Goal: Information Seeking & Learning: Learn about a topic

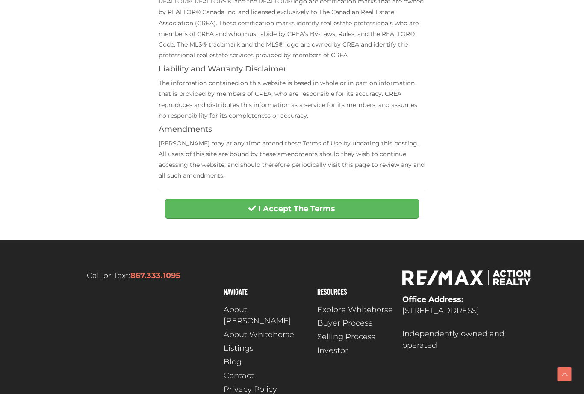
scroll to position [303, 0]
click at [198, 205] on button "I Accept The Terms" at bounding box center [291, 209] width 253 height 20
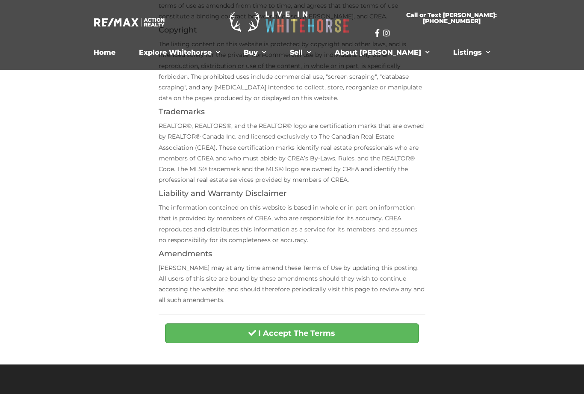
scroll to position [0, 0]
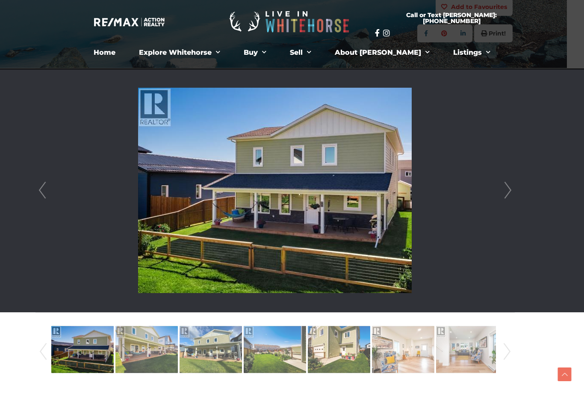
scroll to position [177, 17]
click at [507, 190] on link "Next" at bounding box center [507, 190] width 13 height 244
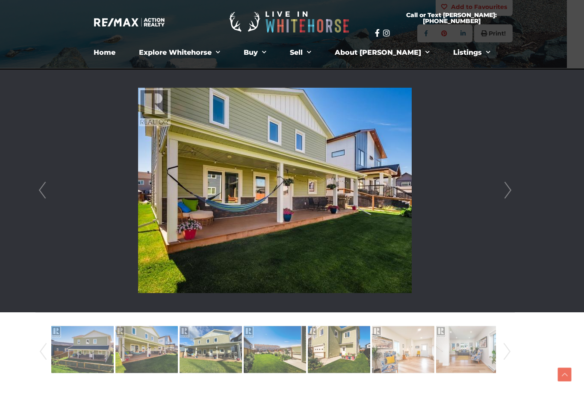
click at [502, 188] on link "Next" at bounding box center [507, 190] width 13 height 244
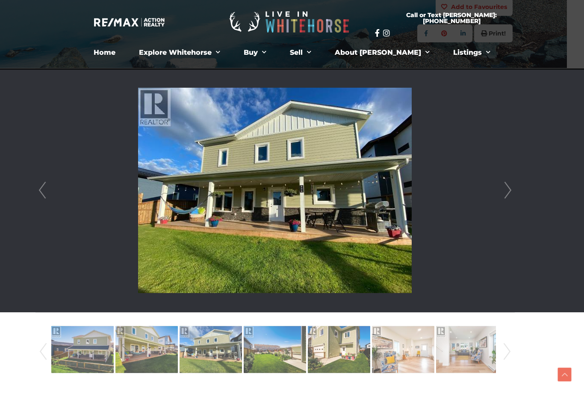
click at [506, 188] on link "Next" at bounding box center [507, 190] width 13 height 244
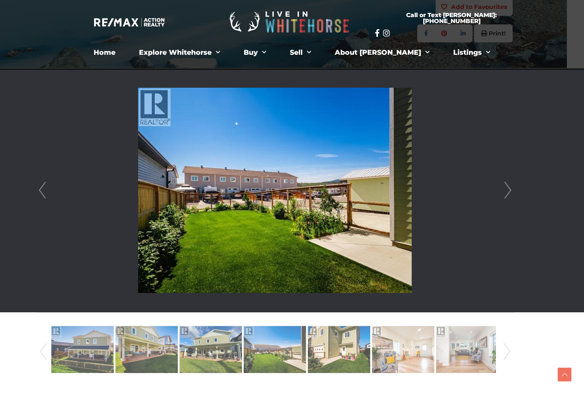
click at [501, 187] on link "Next" at bounding box center [507, 190] width 13 height 244
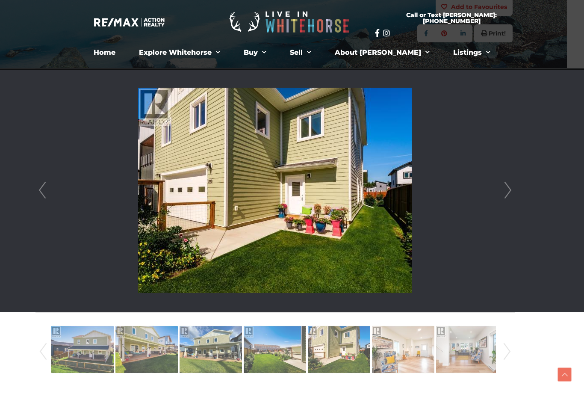
click at [508, 188] on link "Next" at bounding box center [507, 190] width 13 height 244
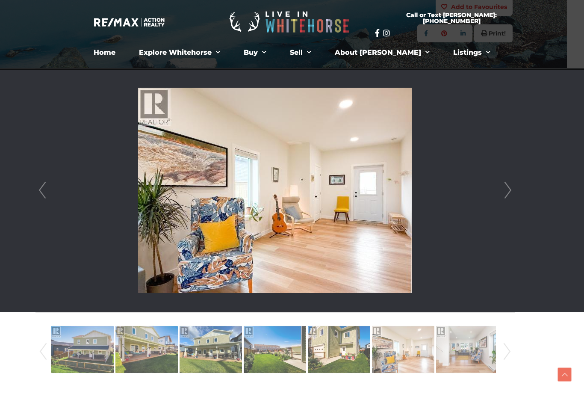
click at [502, 192] on link "Next" at bounding box center [507, 190] width 13 height 244
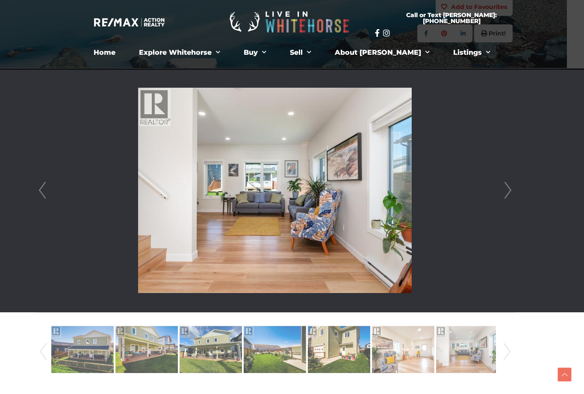
click at [499, 189] on li at bounding box center [275, 190] width 478 height 244
click at [505, 193] on link "Next" at bounding box center [507, 190] width 13 height 244
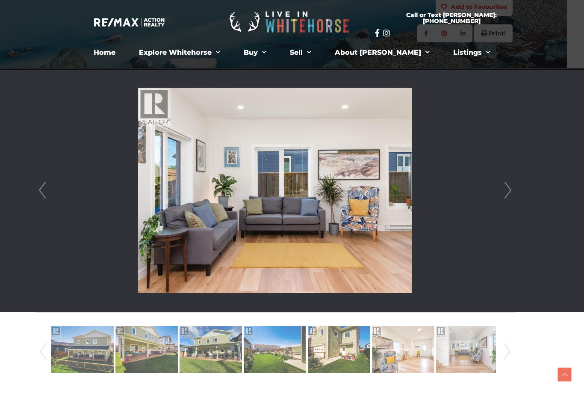
click at [509, 189] on link "Next" at bounding box center [507, 190] width 13 height 244
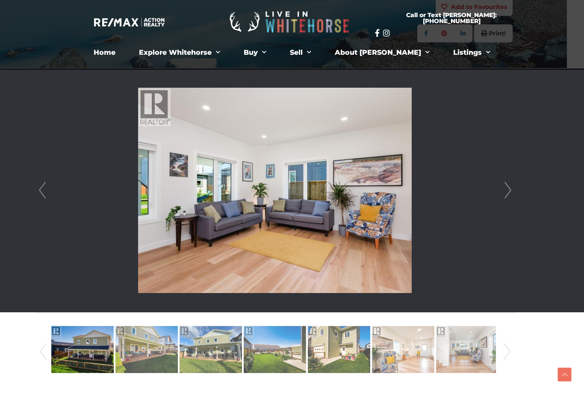
click at [505, 190] on link "Next" at bounding box center [507, 190] width 13 height 244
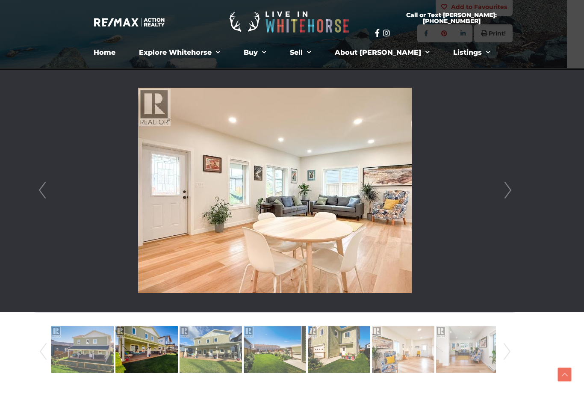
click at [503, 191] on link "Next" at bounding box center [507, 190] width 13 height 244
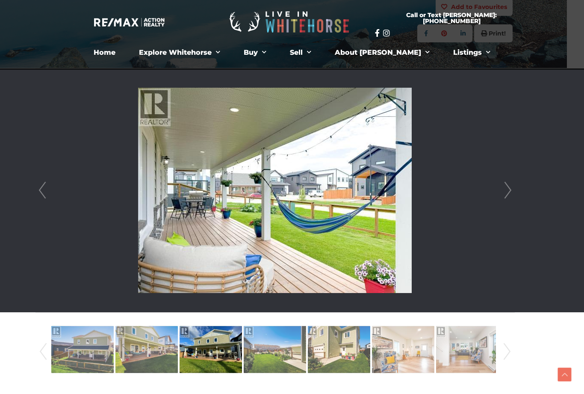
click at [509, 190] on link "Next" at bounding box center [507, 190] width 13 height 244
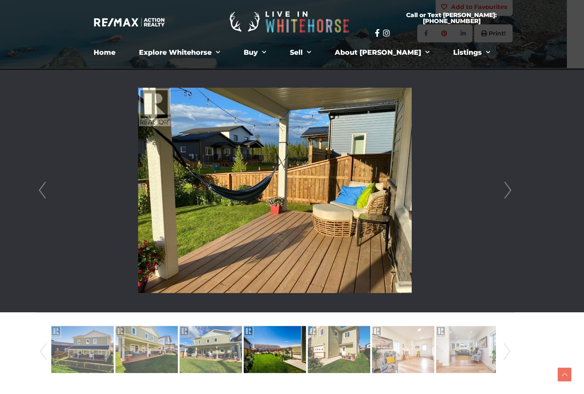
click at [506, 191] on link "Next" at bounding box center [507, 190] width 13 height 244
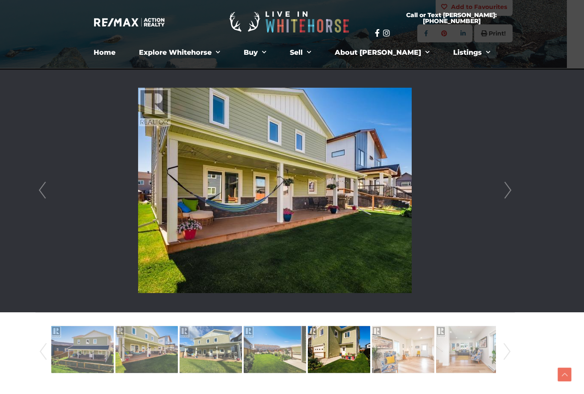
click at [501, 188] on link "Next" at bounding box center [507, 190] width 13 height 244
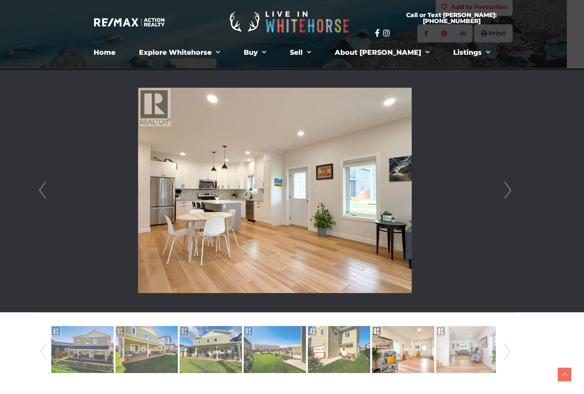
click at [507, 191] on link "Next" at bounding box center [507, 190] width 13 height 244
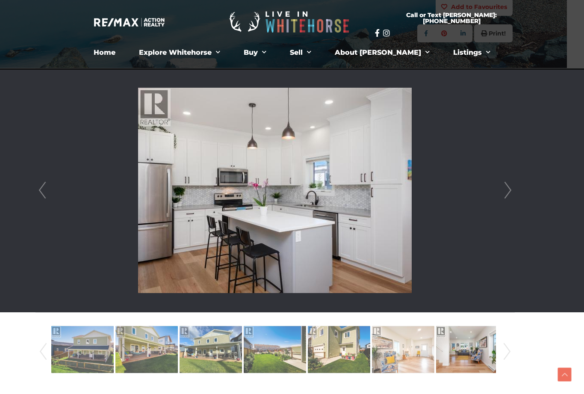
click at [46, 192] on link "Prev" at bounding box center [42, 190] width 13 height 244
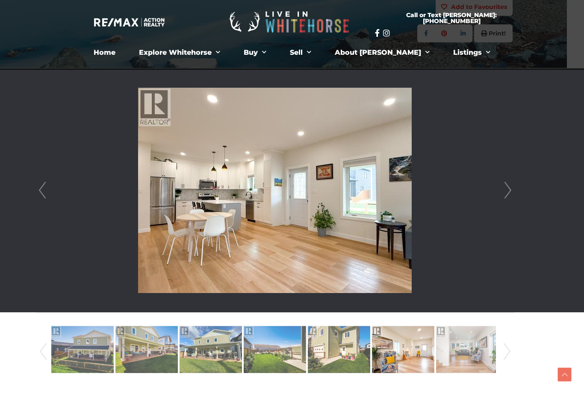
click at [509, 191] on link "Next" at bounding box center [507, 190] width 13 height 244
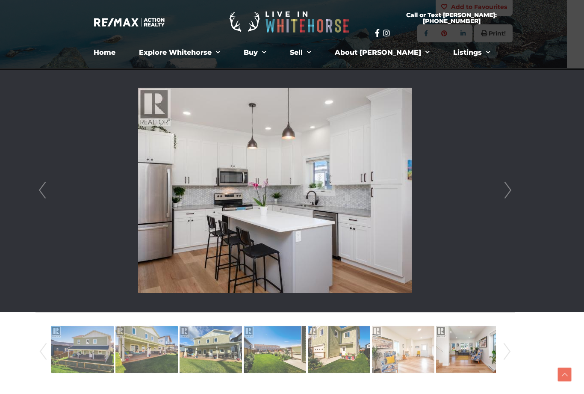
click at [509, 188] on link "Next" at bounding box center [507, 190] width 13 height 244
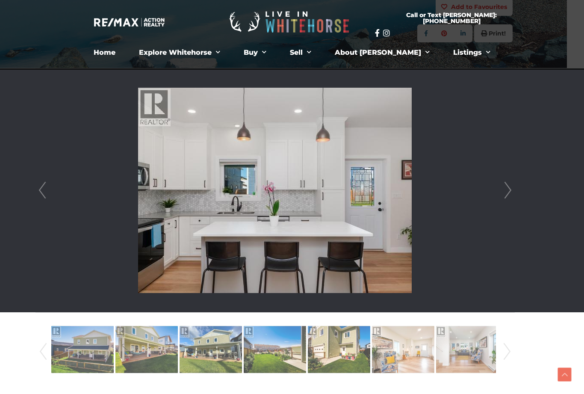
click at [504, 185] on link "Next" at bounding box center [507, 190] width 13 height 244
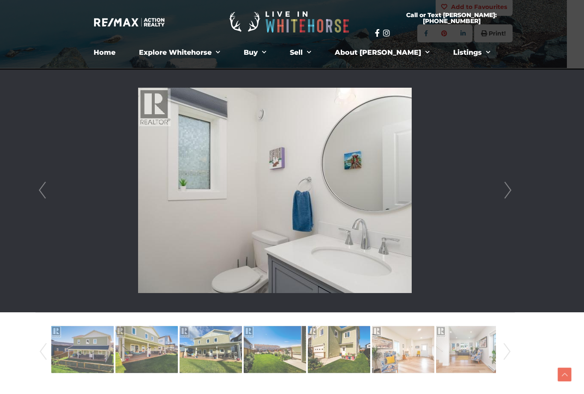
click at [506, 188] on link "Next" at bounding box center [507, 190] width 13 height 244
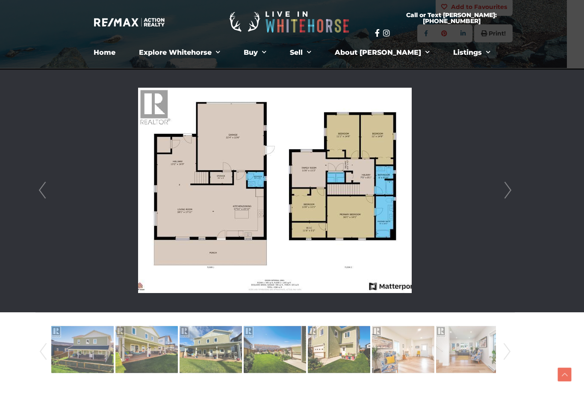
click at [504, 185] on link "Next" at bounding box center [507, 190] width 13 height 244
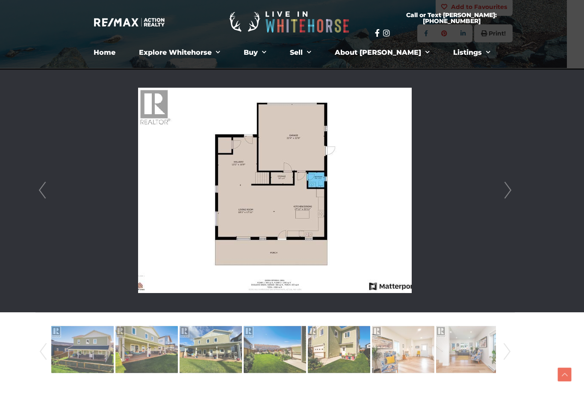
click at [508, 185] on link "Next" at bounding box center [507, 190] width 13 height 244
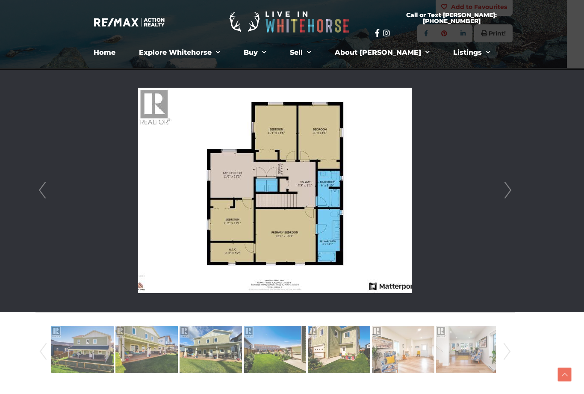
click at [509, 188] on link "Next" at bounding box center [507, 190] width 13 height 244
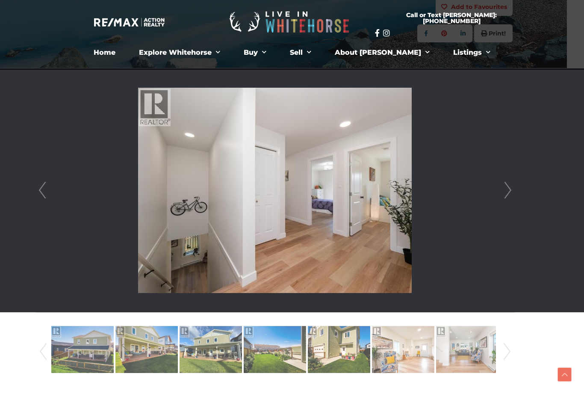
click at [505, 186] on link "Next" at bounding box center [507, 190] width 13 height 244
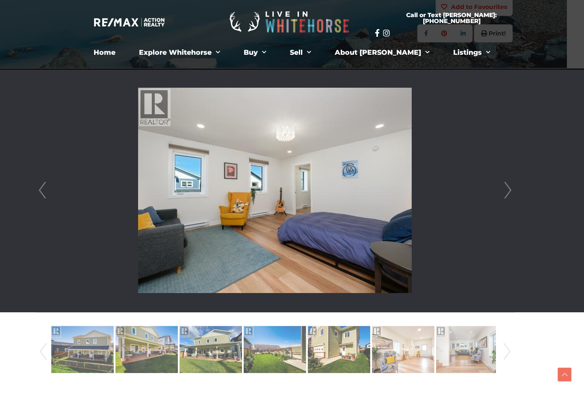
click at [506, 183] on link "Next" at bounding box center [507, 190] width 13 height 244
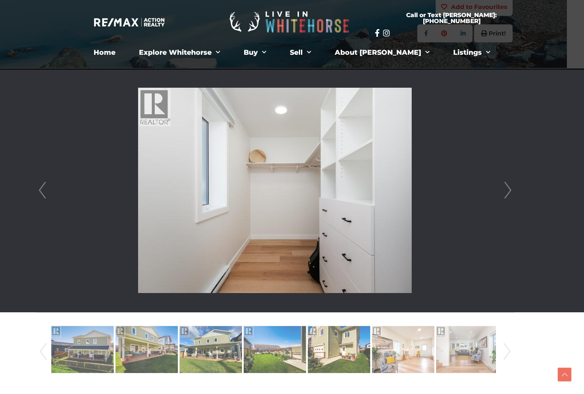
click at [506, 185] on link "Next" at bounding box center [507, 190] width 13 height 244
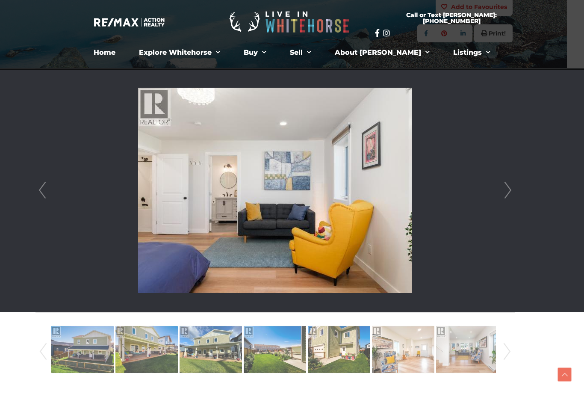
click at [511, 185] on link "Next" at bounding box center [507, 190] width 13 height 244
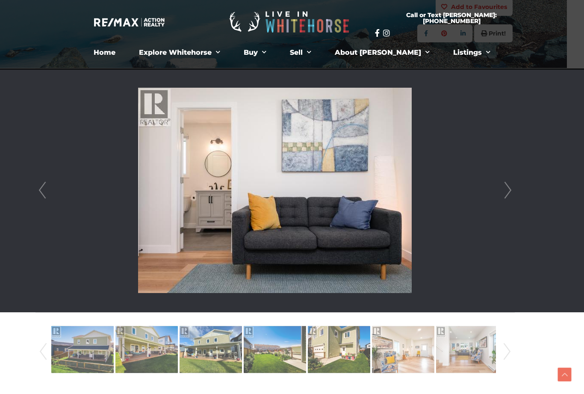
click at [509, 185] on link "Next" at bounding box center [507, 190] width 13 height 244
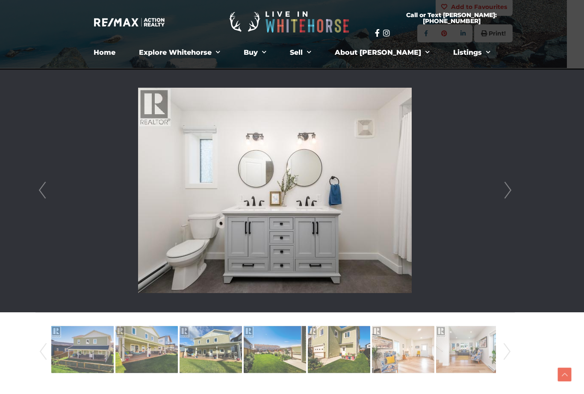
click at [507, 186] on link "Next" at bounding box center [507, 190] width 13 height 244
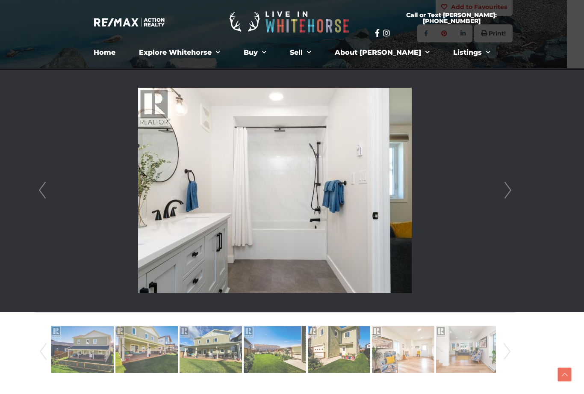
click at [512, 185] on link "Next" at bounding box center [507, 190] width 13 height 244
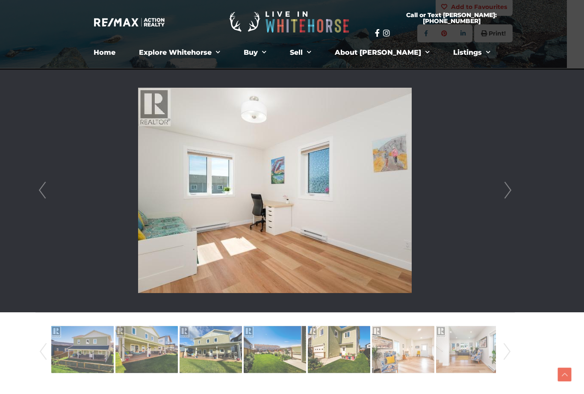
click at [508, 183] on link "Next" at bounding box center [507, 190] width 13 height 244
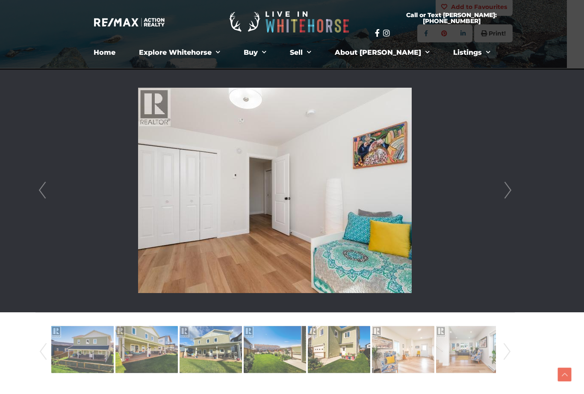
click at [510, 185] on link "Next" at bounding box center [507, 190] width 13 height 244
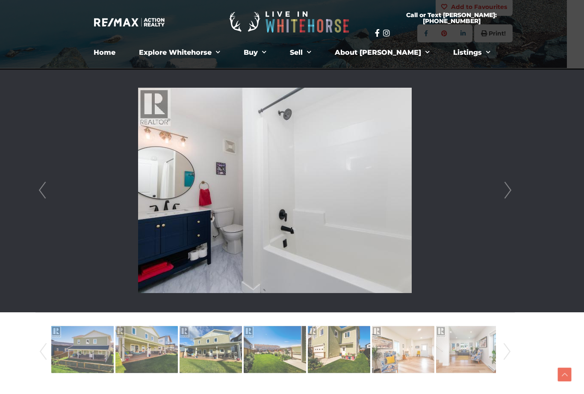
click at [510, 180] on link "Next" at bounding box center [507, 190] width 13 height 244
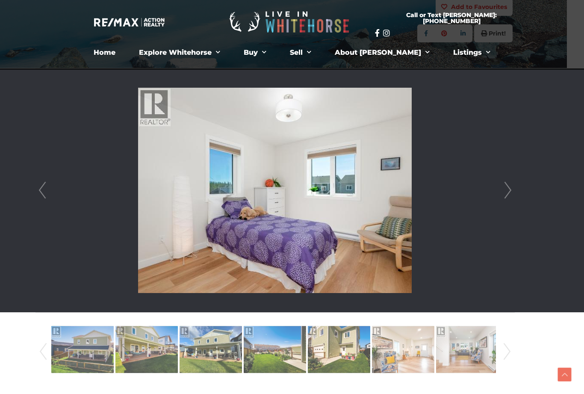
click at [506, 188] on link "Next" at bounding box center [507, 190] width 13 height 244
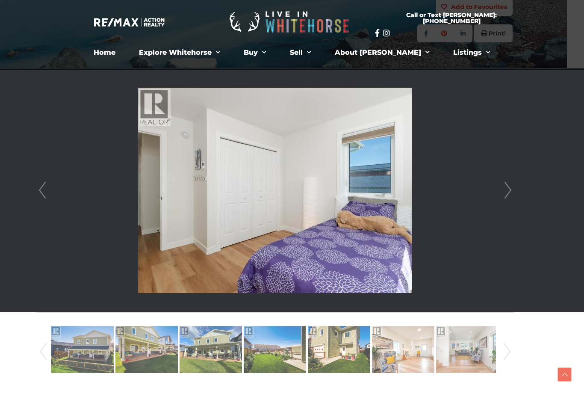
click at [507, 191] on link "Next" at bounding box center [507, 190] width 13 height 244
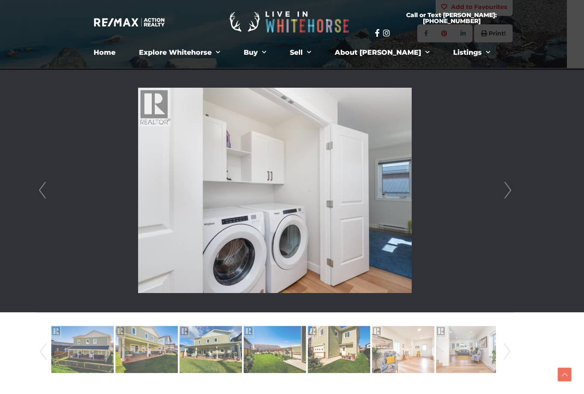
click at [507, 186] on link "Next" at bounding box center [507, 190] width 13 height 244
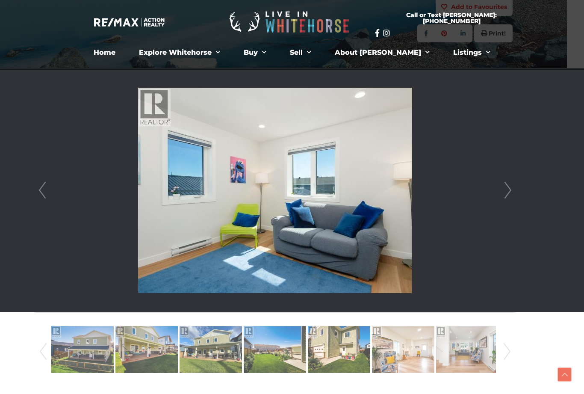
click at [511, 187] on link "Next" at bounding box center [507, 190] width 13 height 244
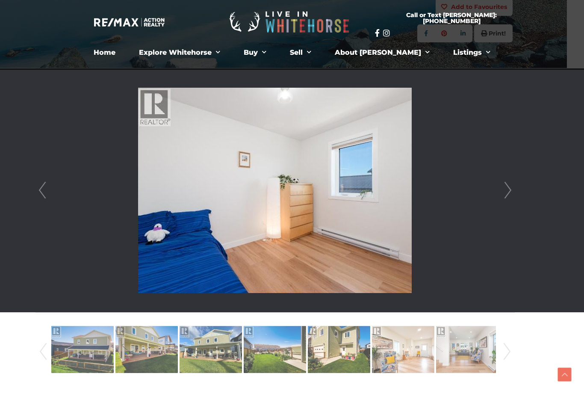
click at [507, 189] on link "Next" at bounding box center [507, 190] width 13 height 244
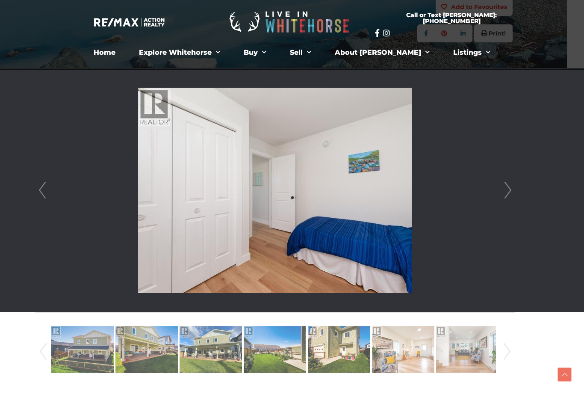
click at [508, 188] on link "Next" at bounding box center [507, 190] width 13 height 244
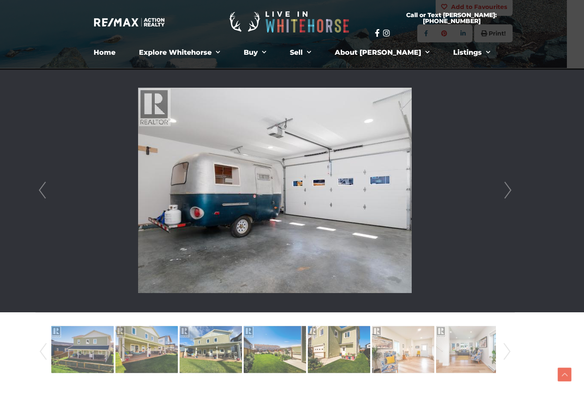
click at [507, 188] on link "Next" at bounding box center [507, 190] width 13 height 244
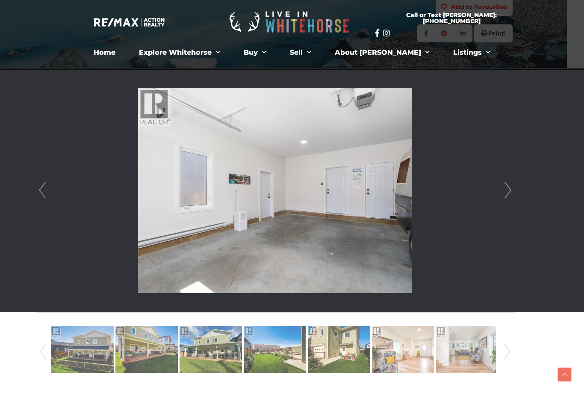
click at [501, 188] on link "Next" at bounding box center [507, 190] width 13 height 244
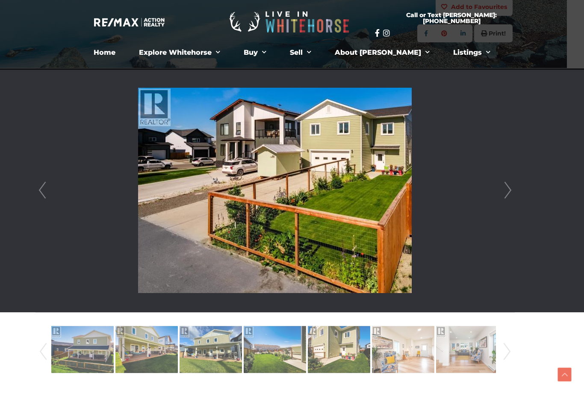
click at [501, 190] on link "Next" at bounding box center [507, 190] width 13 height 244
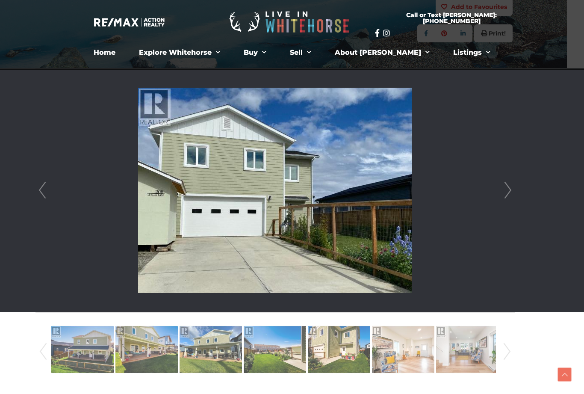
click at [508, 190] on link "Next" at bounding box center [507, 190] width 13 height 244
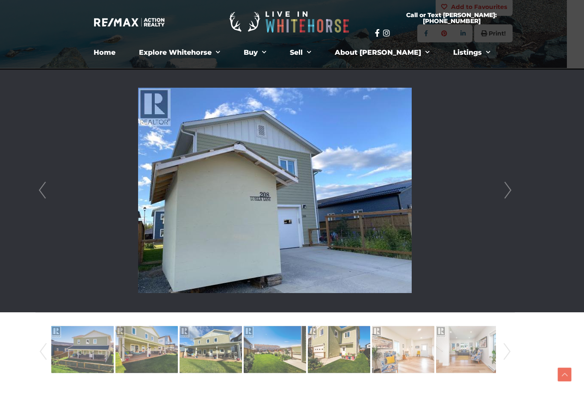
click at [502, 188] on link "Next" at bounding box center [507, 190] width 13 height 244
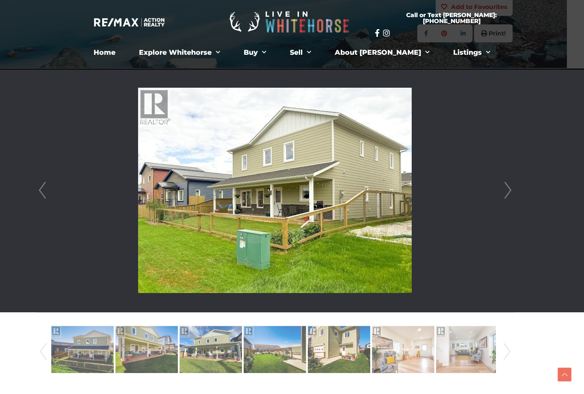
click at [504, 189] on link "Next" at bounding box center [507, 190] width 13 height 244
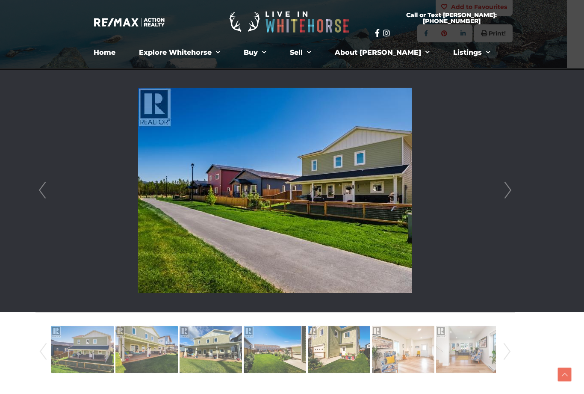
click at [502, 187] on link "Next" at bounding box center [507, 190] width 13 height 244
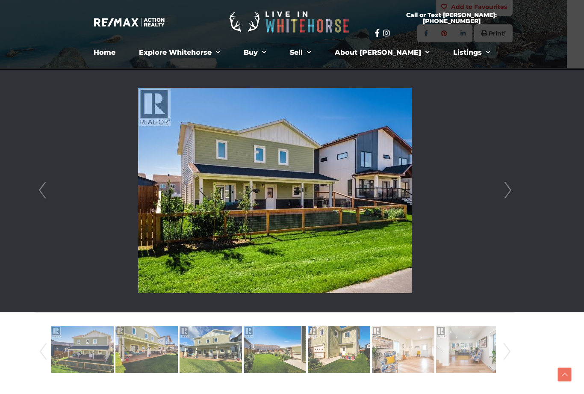
click at [507, 189] on link "Next" at bounding box center [507, 190] width 13 height 244
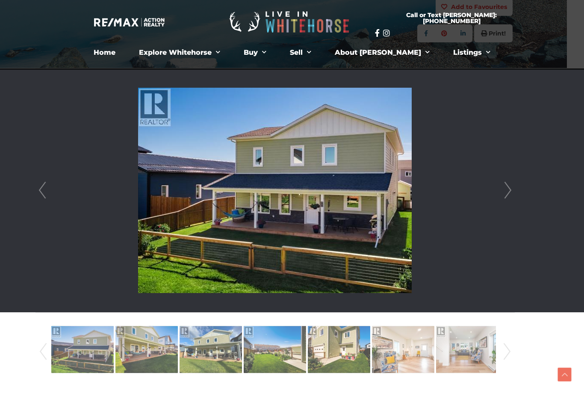
click at [506, 190] on link "Next" at bounding box center [507, 190] width 13 height 244
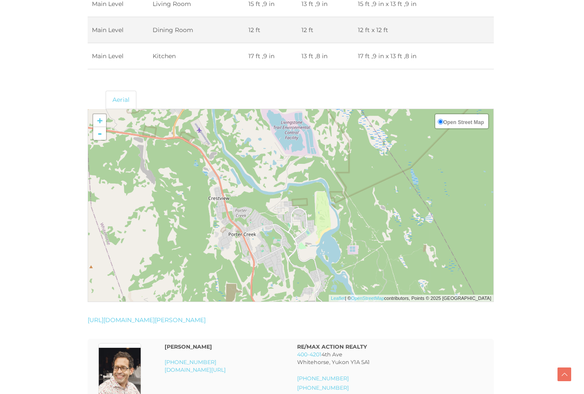
scroll to position [1823, 1]
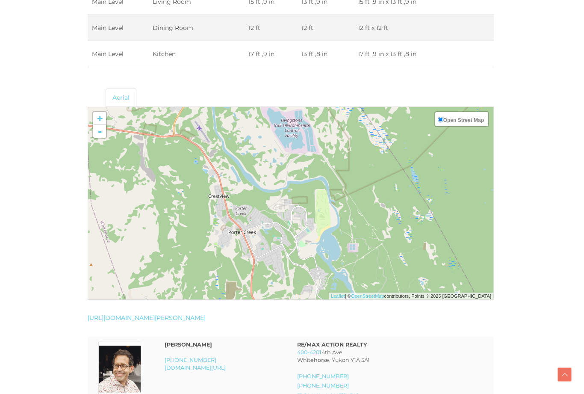
click at [125, 101] on link "Aerial" at bounding box center [121, 97] width 31 height 18
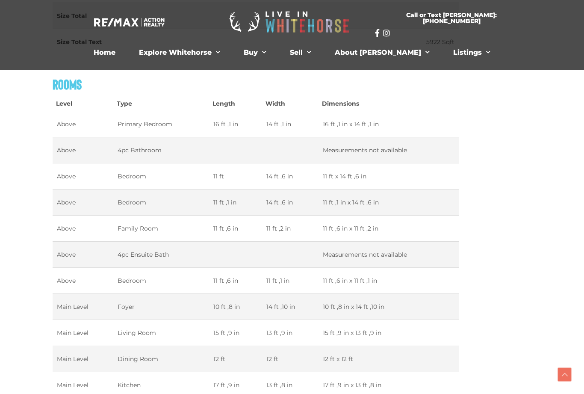
scroll to position [1491, 36]
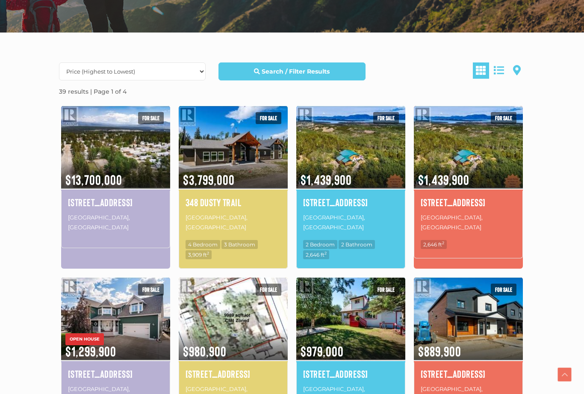
scroll to position [202, 0]
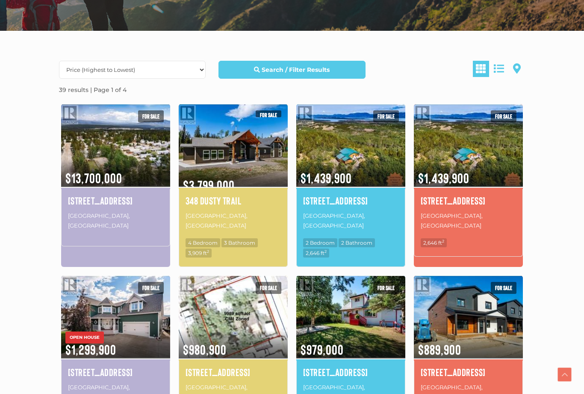
click at [230, 155] on img at bounding box center [233, 145] width 109 height 85
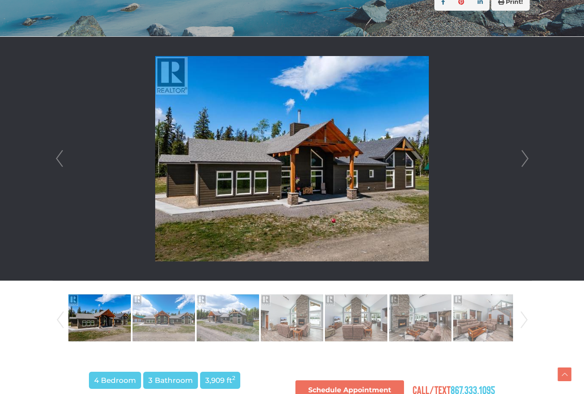
scroll to position [209, 0]
click at [520, 158] on link "Next" at bounding box center [524, 159] width 13 height 244
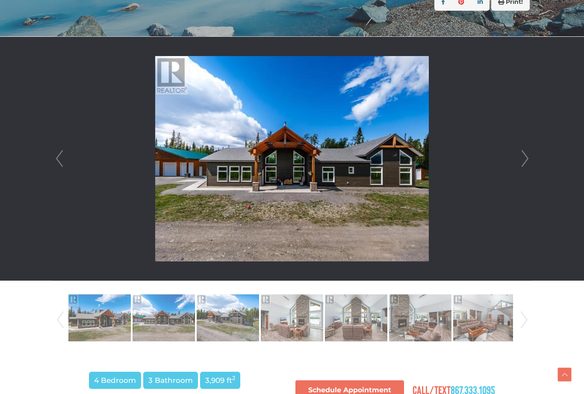
click at [515, 161] on li at bounding box center [292, 159] width 478 height 244
click at [519, 162] on link "Next" at bounding box center [524, 159] width 13 height 244
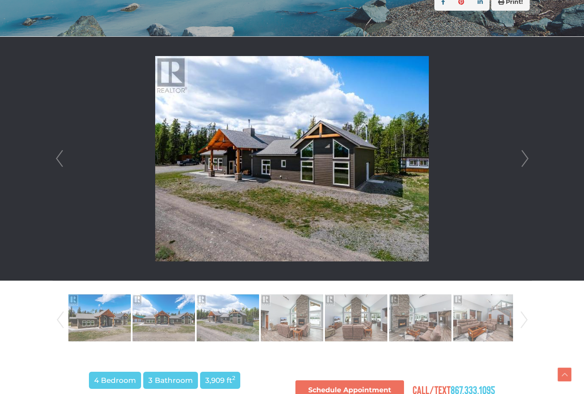
click at [523, 161] on link "Next" at bounding box center [524, 159] width 13 height 244
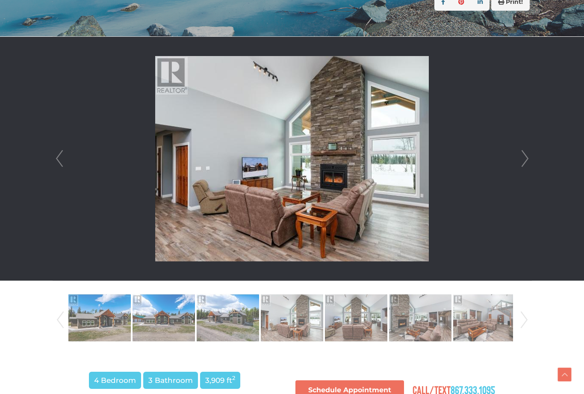
click at [522, 163] on link "Next" at bounding box center [524, 159] width 13 height 244
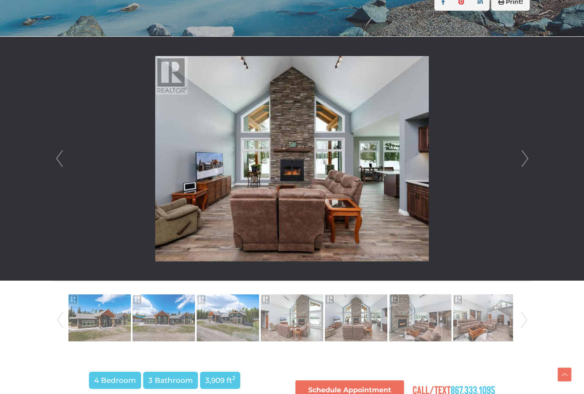
click at [525, 160] on link "Next" at bounding box center [524, 159] width 13 height 244
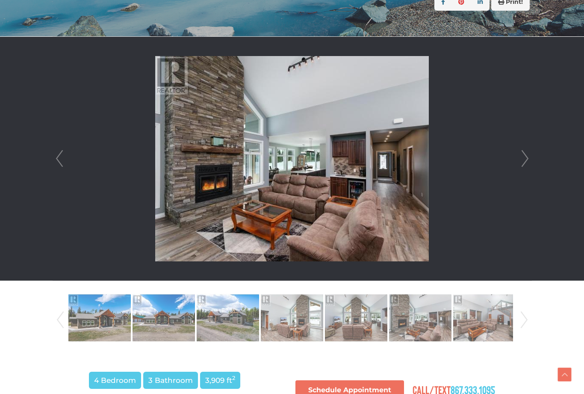
click at [522, 162] on link "Next" at bounding box center [524, 159] width 13 height 244
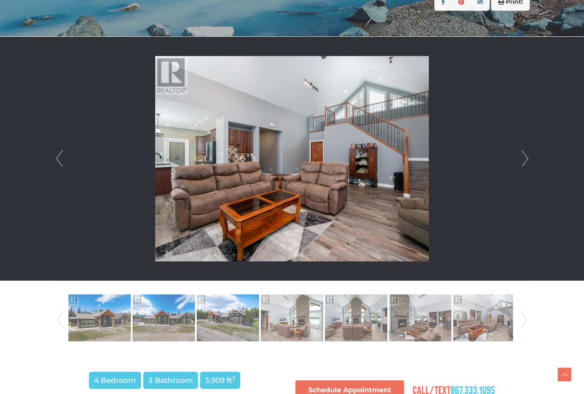
click at [527, 160] on link "Next" at bounding box center [524, 159] width 13 height 244
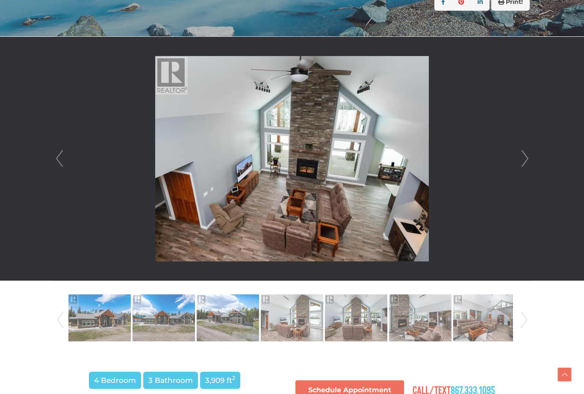
click at [518, 160] on link "Next" at bounding box center [524, 159] width 13 height 244
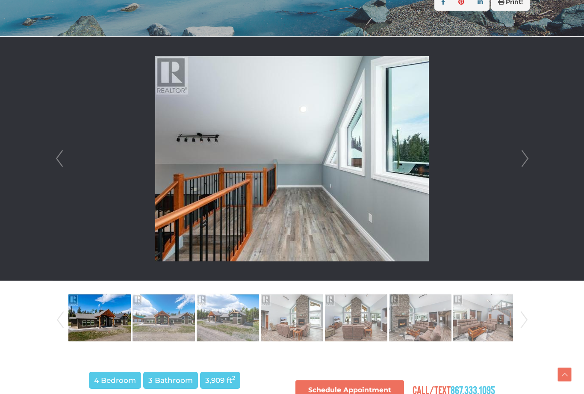
click at [520, 154] on link "Next" at bounding box center [524, 159] width 13 height 244
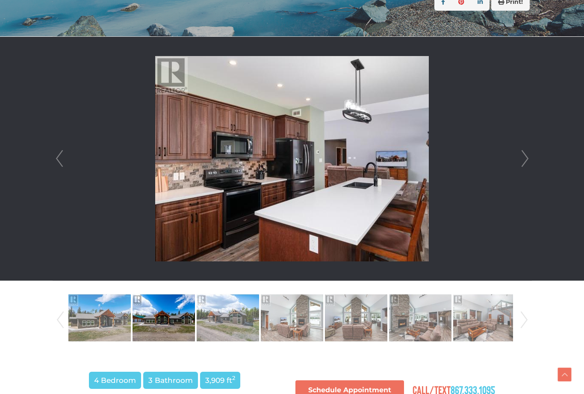
click at [528, 156] on link "Next" at bounding box center [524, 159] width 13 height 244
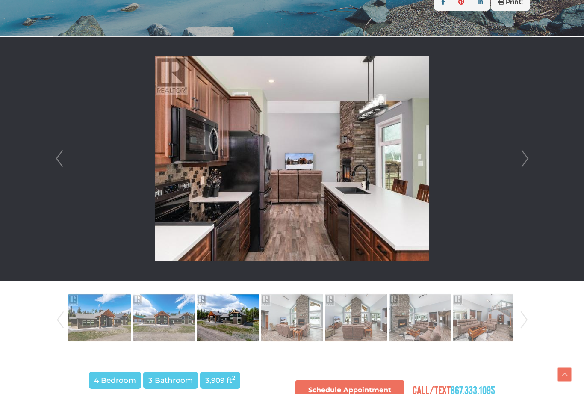
click at [526, 156] on link "Next" at bounding box center [524, 159] width 13 height 244
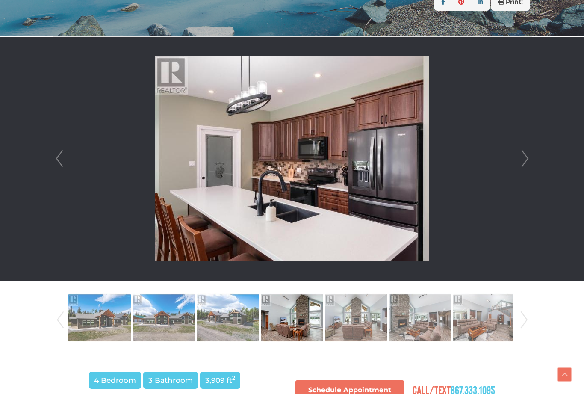
click at [524, 154] on link "Next" at bounding box center [524, 159] width 13 height 244
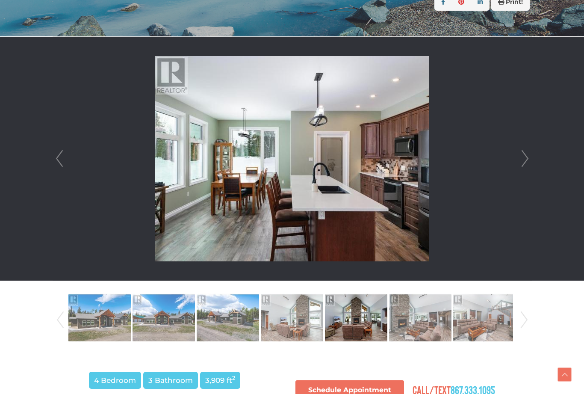
click at [516, 158] on li at bounding box center [292, 159] width 478 height 244
click at [518, 157] on link "Next" at bounding box center [524, 159] width 13 height 244
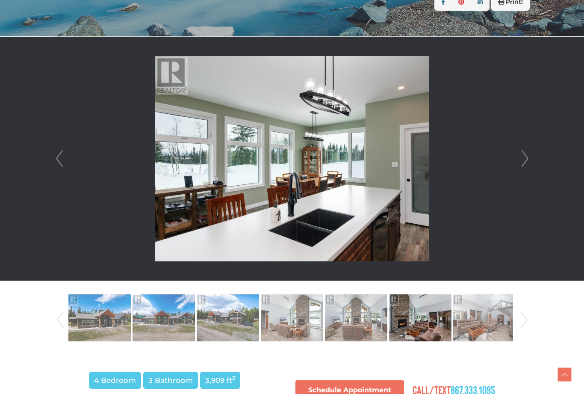
click at [520, 159] on link "Next" at bounding box center [524, 159] width 13 height 244
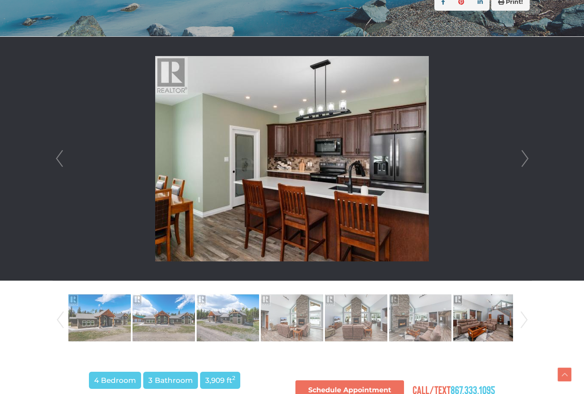
click at [519, 155] on link "Next" at bounding box center [524, 159] width 13 height 244
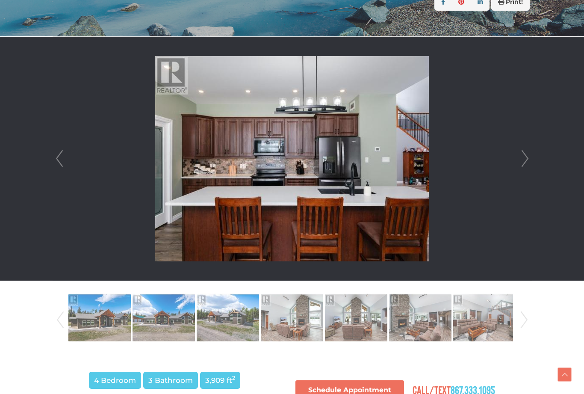
click at [520, 158] on link "Next" at bounding box center [524, 159] width 13 height 244
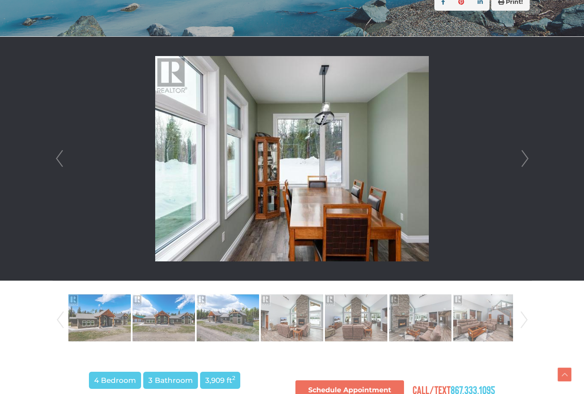
click at [518, 157] on link "Next" at bounding box center [524, 159] width 13 height 244
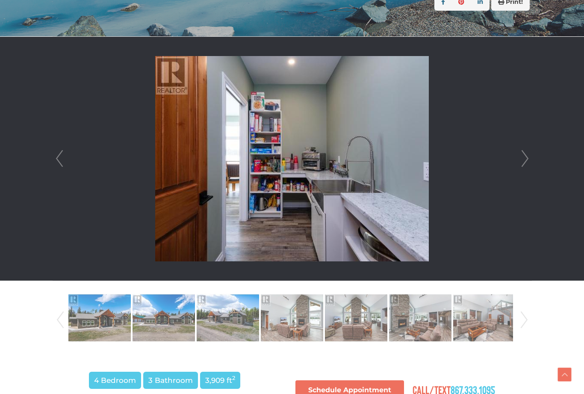
click at [521, 158] on link "Next" at bounding box center [524, 159] width 13 height 244
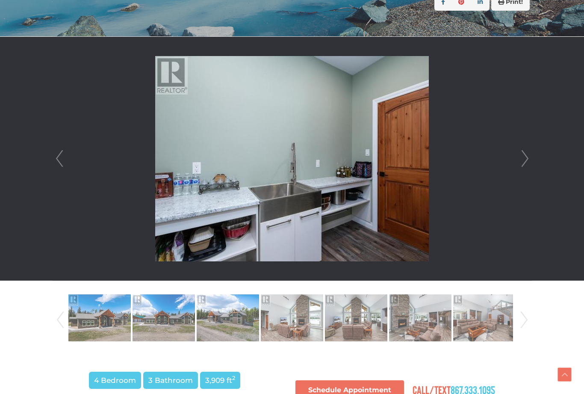
click at [519, 159] on link "Next" at bounding box center [524, 159] width 13 height 244
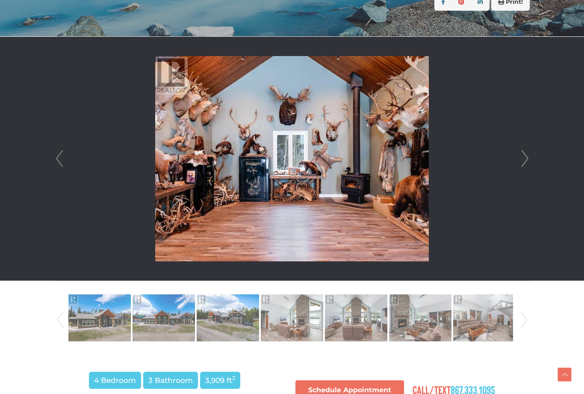
click at [519, 150] on link "Next" at bounding box center [524, 159] width 13 height 244
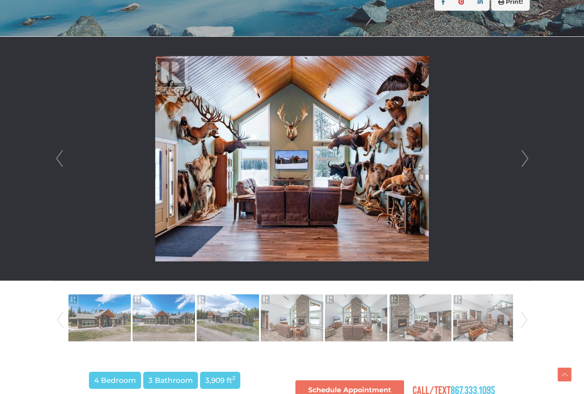
click at [510, 152] on li at bounding box center [292, 159] width 478 height 244
click at [515, 157] on li at bounding box center [292, 159] width 478 height 244
click at [523, 152] on link "Next" at bounding box center [524, 159] width 13 height 244
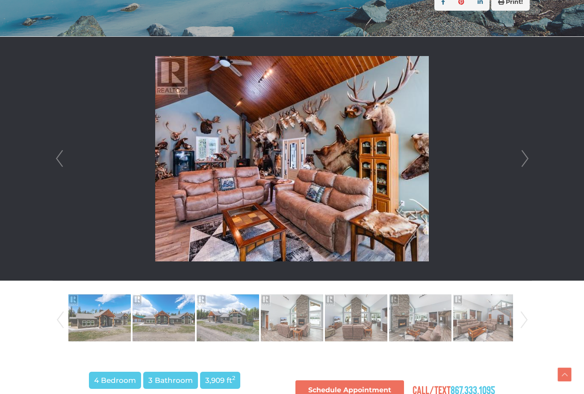
click at [523, 154] on link "Next" at bounding box center [524, 159] width 13 height 244
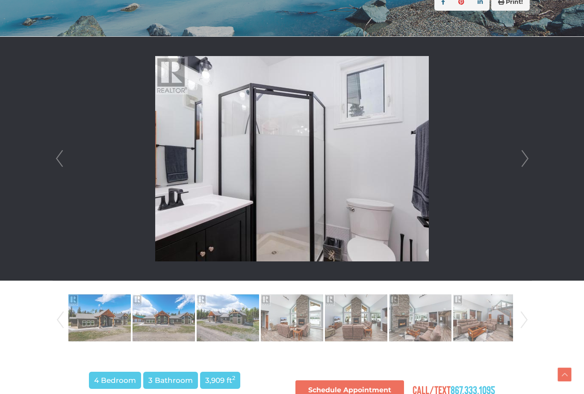
click at [526, 156] on link "Next" at bounding box center [524, 159] width 13 height 244
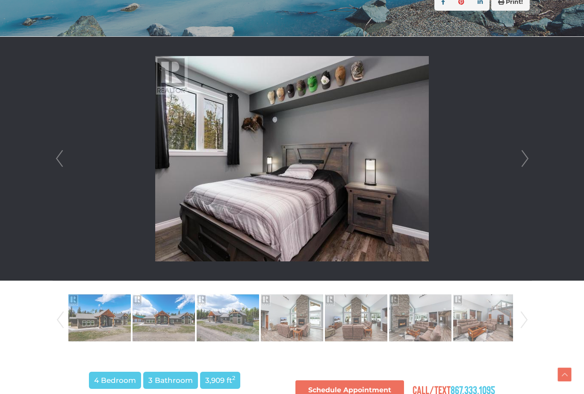
click at [522, 149] on link "Next" at bounding box center [524, 159] width 13 height 244
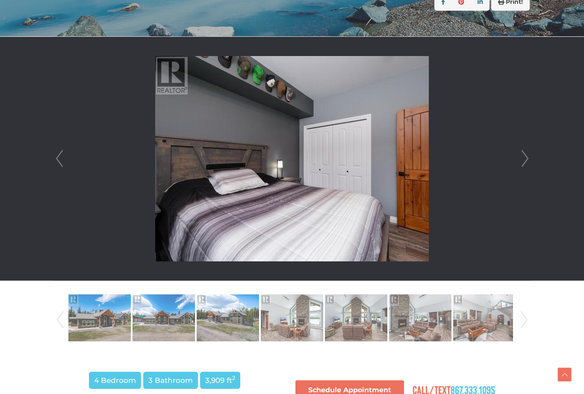
click at [515, 154] on li at bounding box center [292, 159] width 478 height 244
click at [520, 156] on link "Next" at bounding box center [524, 159] width 13 height 244
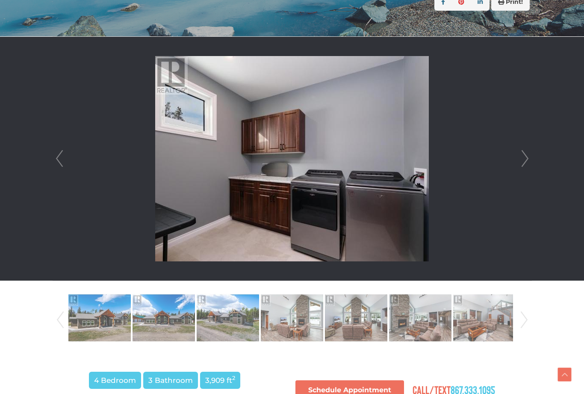
click at [527, 155] on link "Next" at bounding box center [524, 159] width 13 height 244
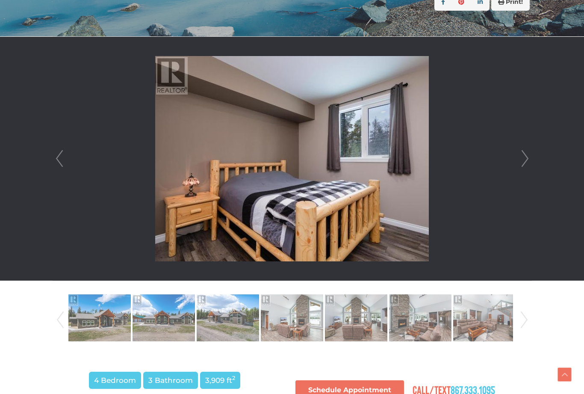
click at [525, 158] on link "Next" at bounding box center [524, 159] width 13 height 244
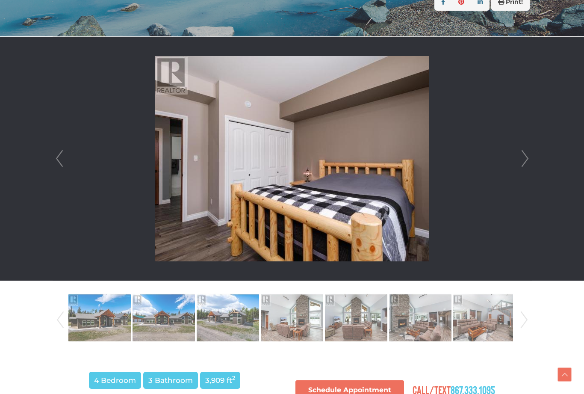
click at [527, 158] on link "Next" at bounding box center [524, 159] width 13 height 244
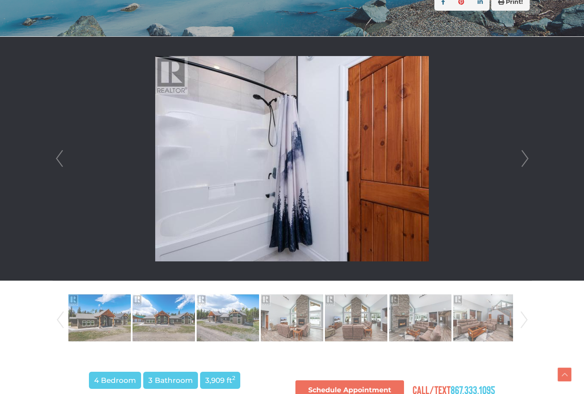
click at [522, 156] on link "Next" at bounding box center [524, 159] width 13 height 244
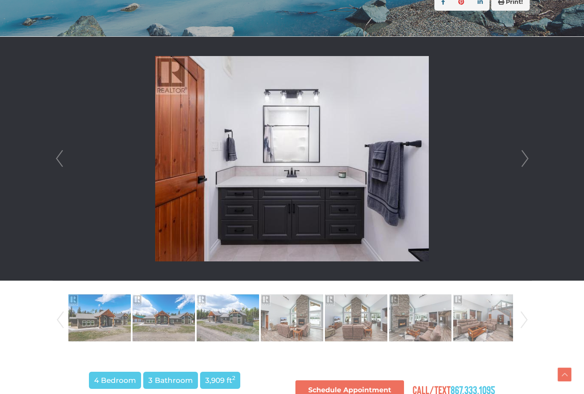
click at [526, 156] on link "Next" at bounding box center [524, 159] width 13 height 244
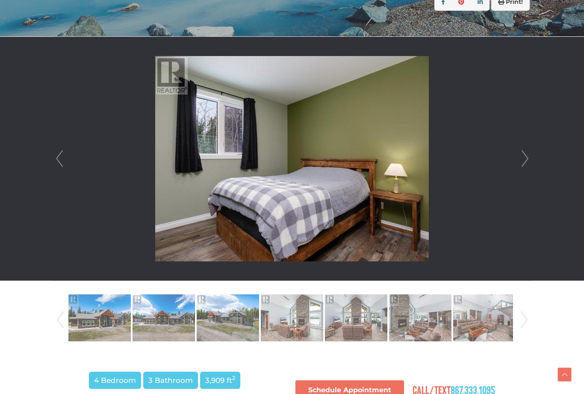
click at [523, 153] on link "Next" at bounding box center [524, 159] width 13 height 244
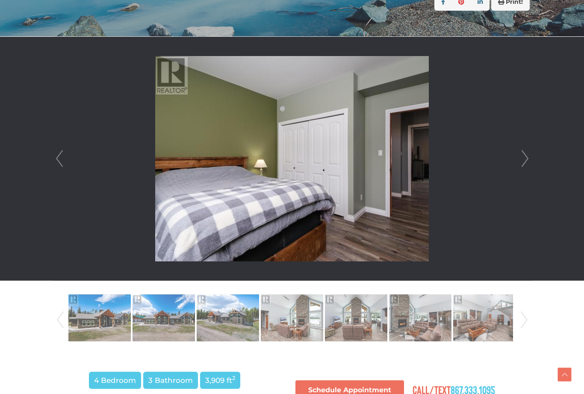
click at [524, 164] on link "Next" at bounding box center [524, 159] width 13 height 244
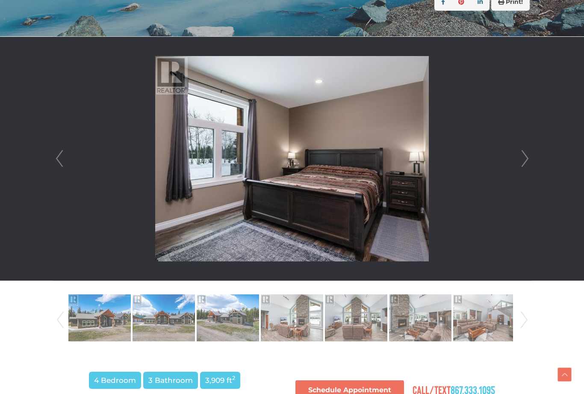
click at [522, 159] on link "Next" at bounding box center [524, 159] width 13 height 244
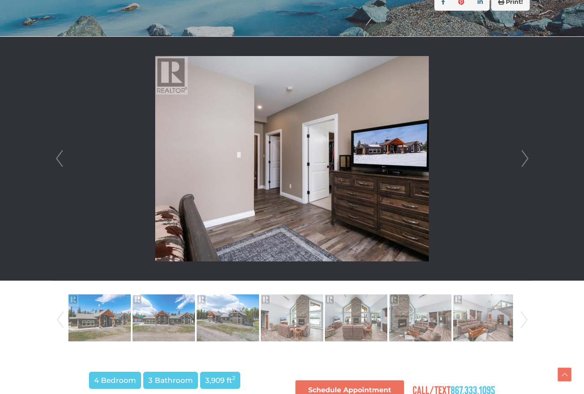
click at [525, 154] on link "Next" at bounding box center [524, 159] width 13 height 244
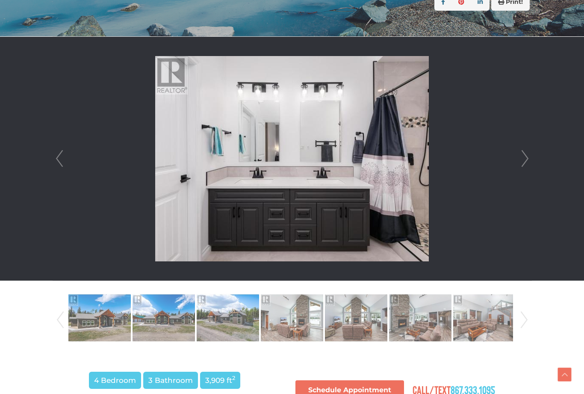
click at [528, 159] on link "Next" at bounding box center [524, 159] width 13 height 244
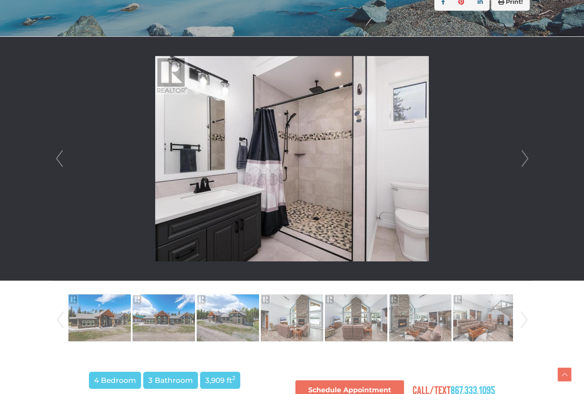
click at [523, 162] on link "Next" at bounding box center [524, 159] width 13 height 244
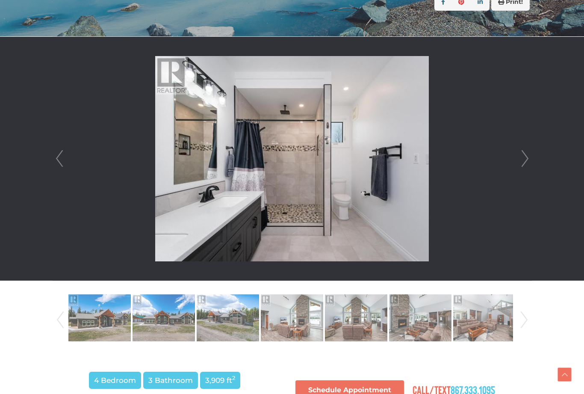
click at [523, 162] on link "Next" at bounding box center [524, 159] width 13 height 244
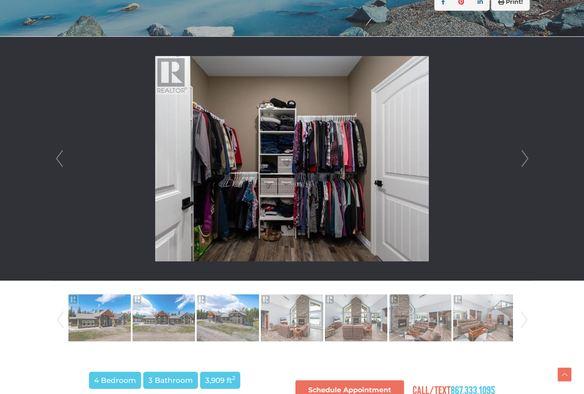
click at [527, 160] on link "Next" at bounding box center [524, 159] width 13 height 244
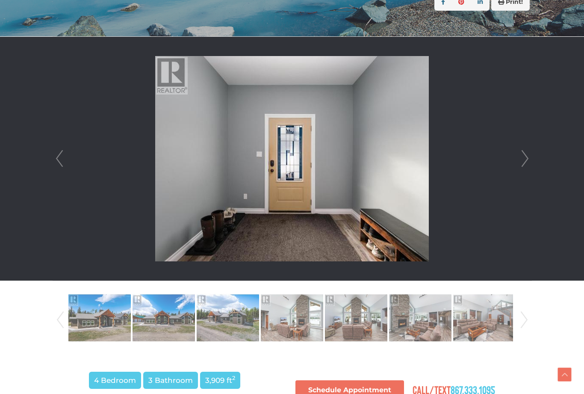
click at [522, 161] on link "Next" at bounding box center [524, 159] width 13 height 244
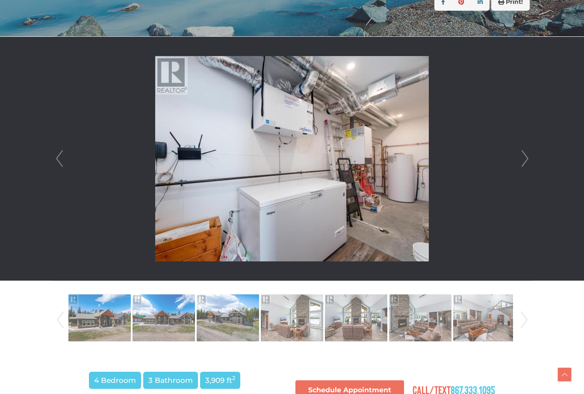
click at [525, 160] on link "Next" at bounding box center [524, 159] width 13 height 244
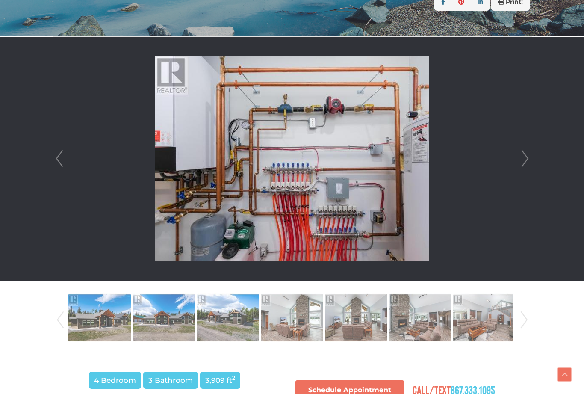
click at [527, 161] on link "Next" at bounding box center [524, 159] width 13 height 244
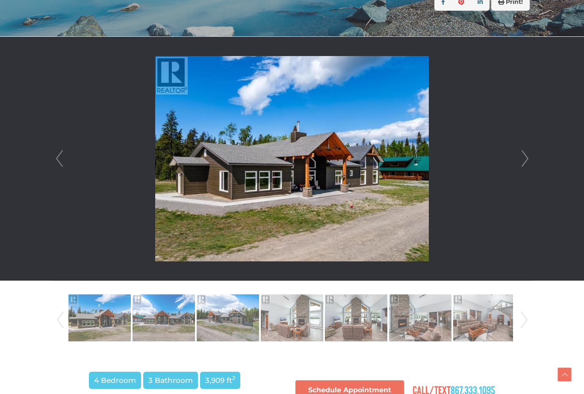
click at [525, 161] on link "Next" at bounding box center [524, 159] width 13 height 244
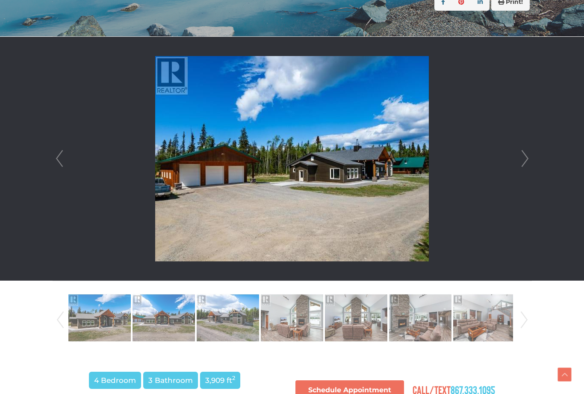
click at [523, 162] on link "Next" at bounding box center [524, 159] width 13 height 244
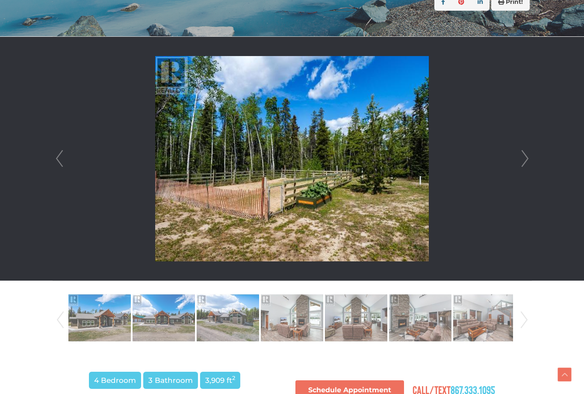
click at [523, 161] on link "Next" at bounding box center [524, 159] width 13 height 244
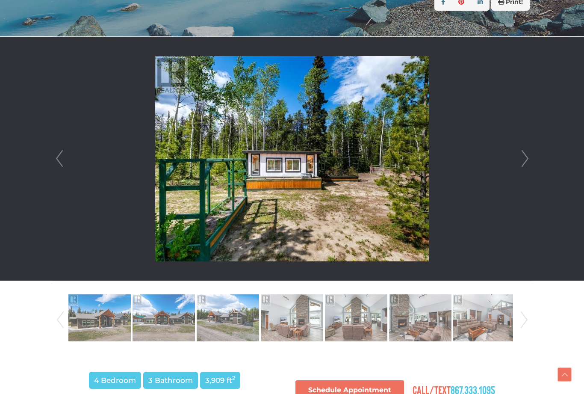
click at [524, 161] on link "Next" at bounding box center [524, 159] width 13 height 244
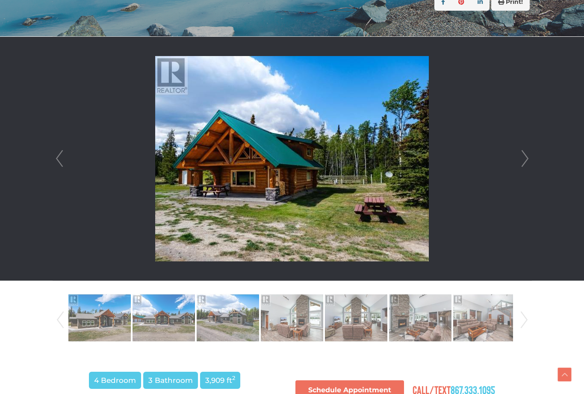
click at [524, 161] on link "Next" at bounding box center [524, 159] width 13 height 244
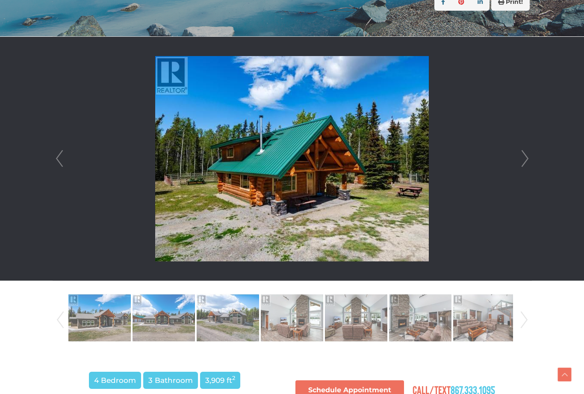
click at [524, 162] on link "Next" at bounding box center [524, 159] width 13 height 244
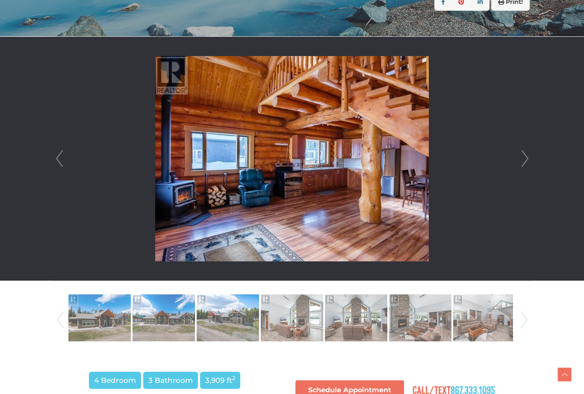
click at [524, 162] on link "Next" at bounding box center [524, 159] width 13 height 244
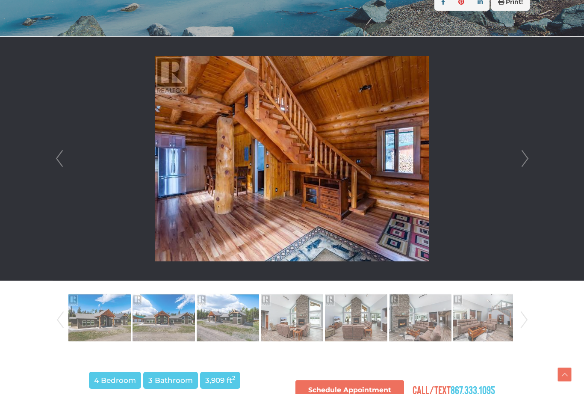
click at [523, 160] on link "Next" at bounding box center [524, 159] width 13 height 244
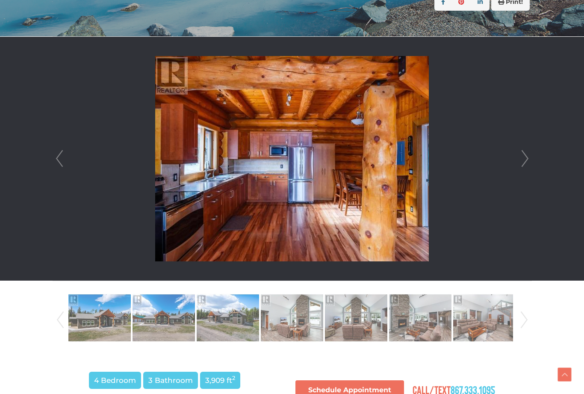
click at [521, 163] on link "Next" at bounding box center [524, 159] width 13 height 244
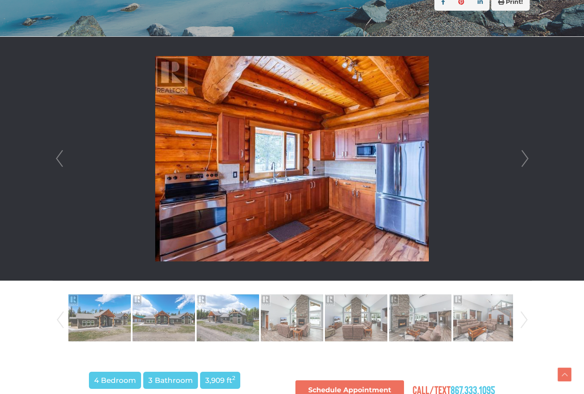
click at [523, 160] on link "Next" at bounding box center [524, 159] width 13 height 244
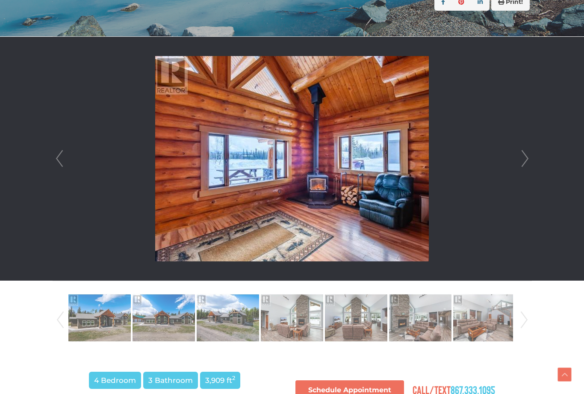
click at [520, 162] on link "Next" at bounding box center [524, 159] width 13 height 244
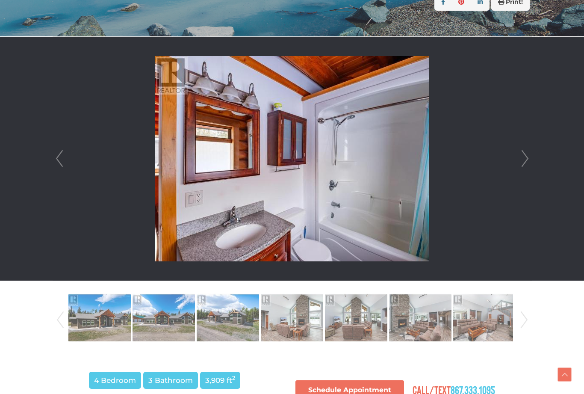
click at [520, 163] on link "Next" at bounding box center [524, 159] width 13 height 244
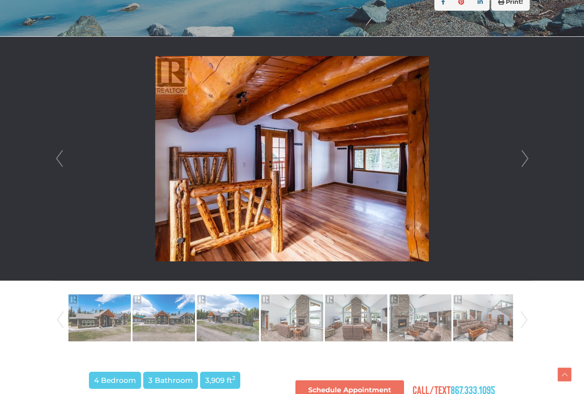
click at [519, 163] on link "Next" at bounding box center [524, 159] width 13 height 244
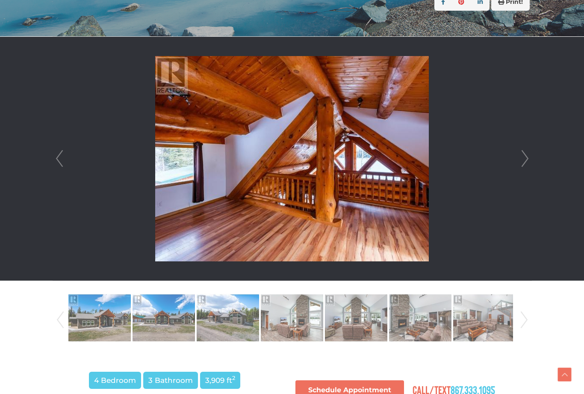
click at [524, 161] on link "Next" at bounding box center [524, 159] width 13 height 244
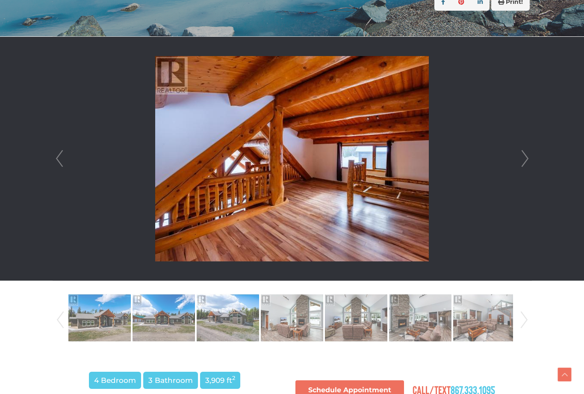
click at [520, 162] on link "Next" at bounding box center [524, 159] width 13 height 244
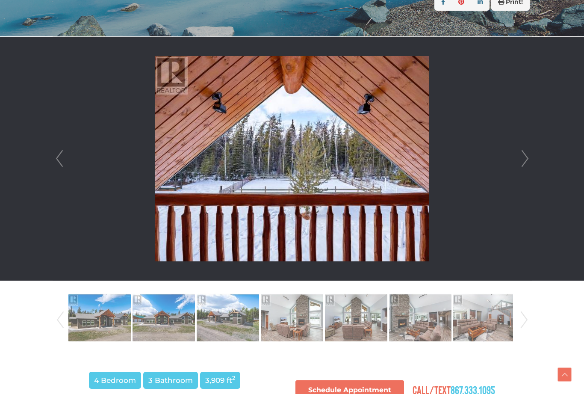
click at [518, 162] on link "Next" at bounding box center [524, 159] width 13 height 244
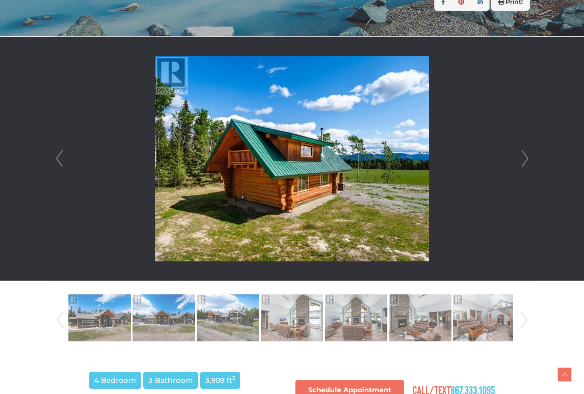
click at [520, 162] on link "Next" at bounding box center [524, 159] width 13 height 244
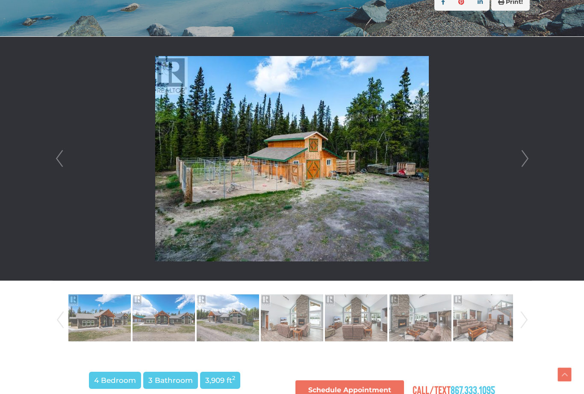
click at [65, 151] on link "Prev" at bounding box center [59, 159] width 13 height 244
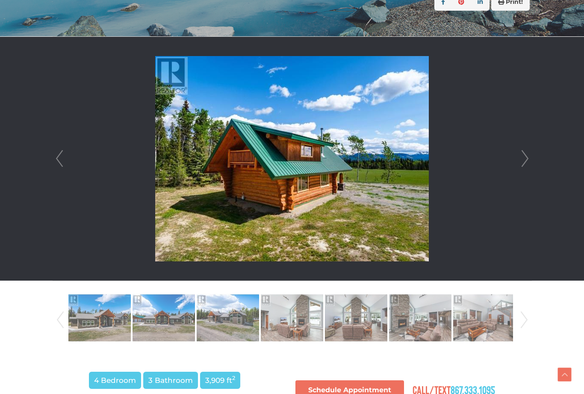
click at [520, 162] on link "Next" at bounding box center [524, 159] width 13 height 244
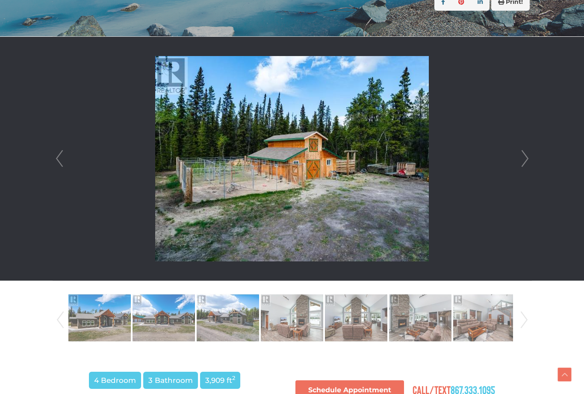
click at [523, 153] on link "Next" at bounding box center [524, 159] width 13 height 244
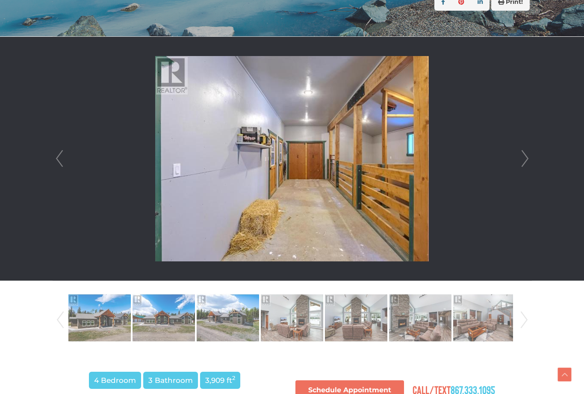
click at [523, 154] on link "Next" at bounding box center [524, 159] width 13 height 244
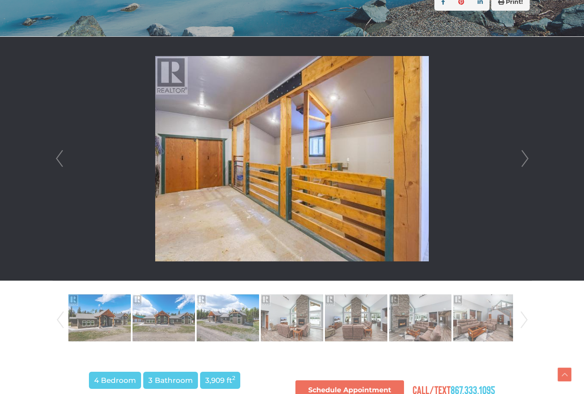
click at [520, 154] on link "Next" at bounding box center [524, 159] width 13 height 244
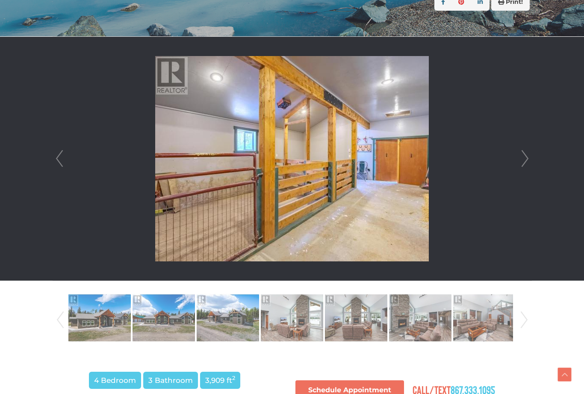
click at [522, 153] on link "Next" at bounding box center [524, 159] width 13 height 244
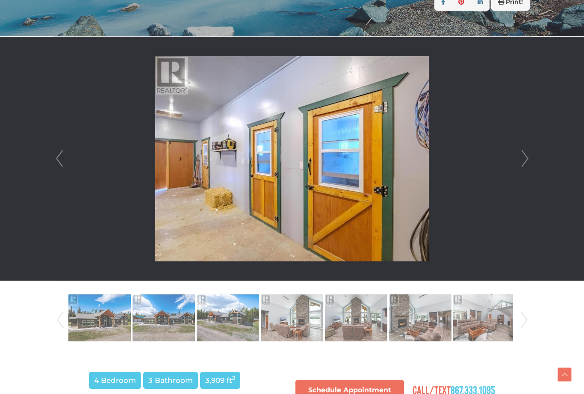
click at [521, 153] on link "Next" at bounding box center [524, 159] width 13 height 244
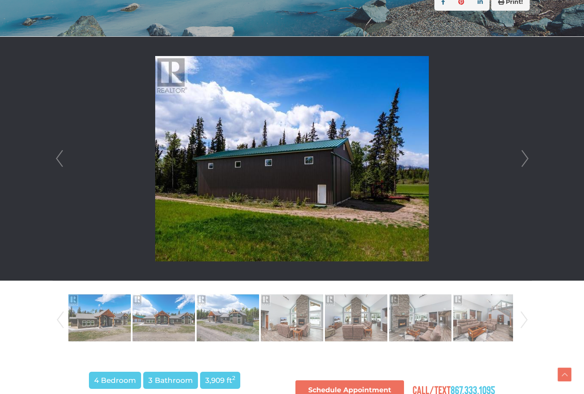
click at [519, 156] on link "Next" at bounding box center [524, 159] width 13 height 244
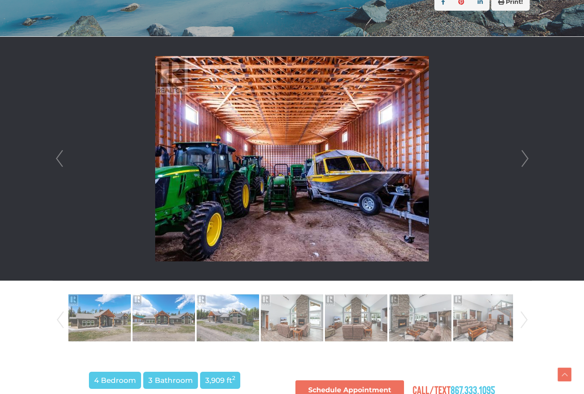
click at [520, 154] on link "Next" at bounding box center [524, 159] width 13 height 244
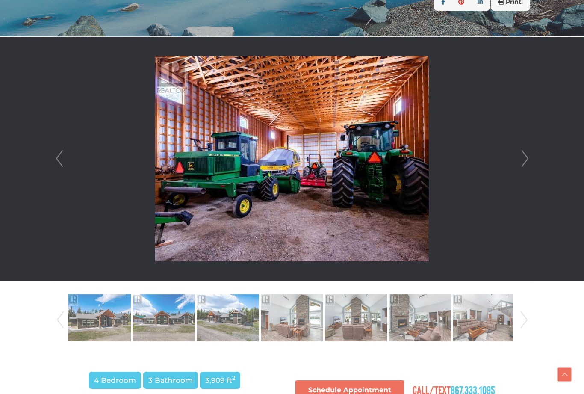
click at [518, 155] on link "Next" at bounding box center [524, 159] width 13 height 244
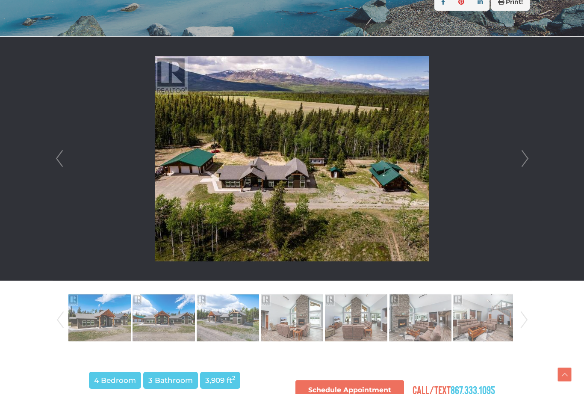
click at [518, 156] on link "Next" at bounding box center [524, 159] width 13 height 244
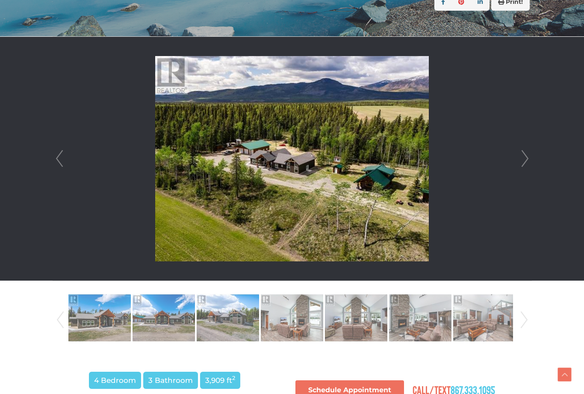
click at [519, 154] on link "Next" at bounding box center [524, 159] width 13 height 244
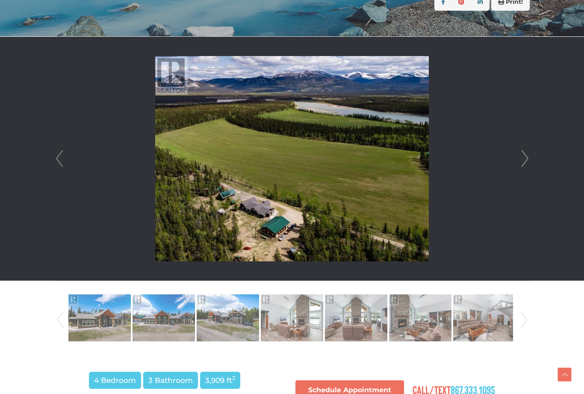
click at [521, 151] on link "Next" at bounding box center [524, 159] width 13 height 244
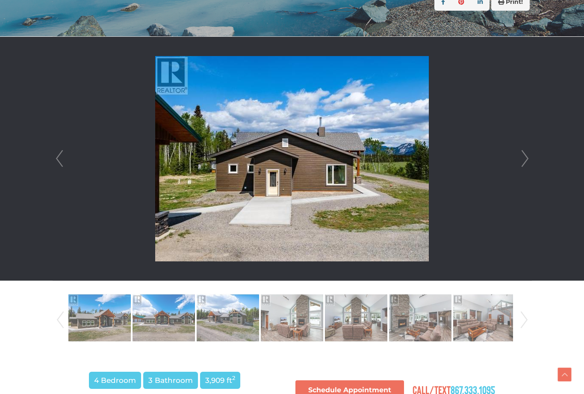
click at [521, 152] on link "Next" at bounding box center [524, 159] width 13 height 244
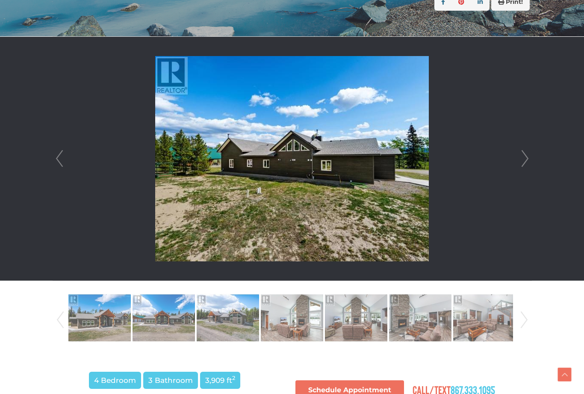
click at [522, 151] on link "Next" at bounding box center [524, 159] width 13 height 244
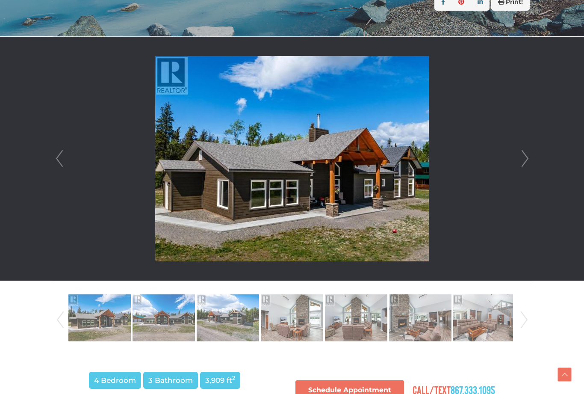
click at [523, 153] on link "Next" at bounding box center [524, 159] width 13 height 244
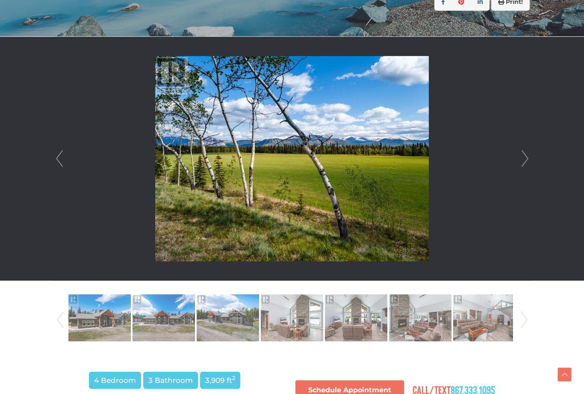
click at [522, 153] on link "Next" at bounding box center [524, 159] width 13 height 244
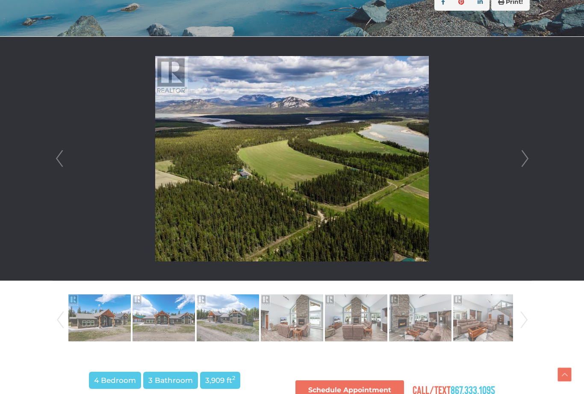
click at [523, 152] on link "Next" at bounding box center [524, 159] width 13 height 244
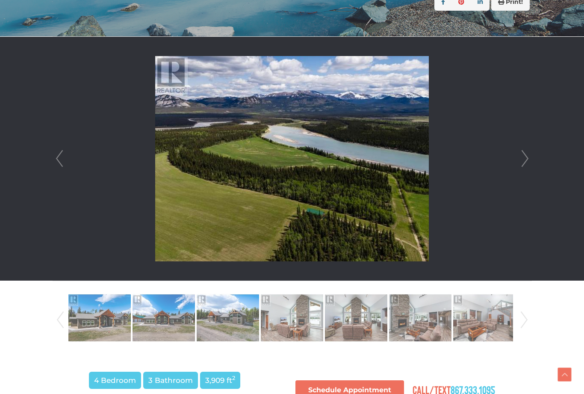
click at [526, 157] on link "Next" at bounding box center [524, 159] width 13 height 244
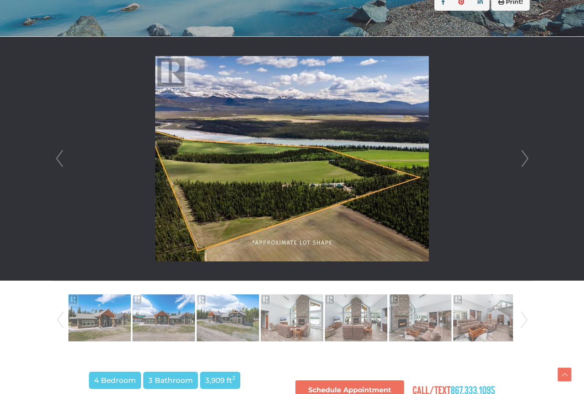
click at [527, 157] on link "Next" at bounding box center [524, 159] width 13 height 244
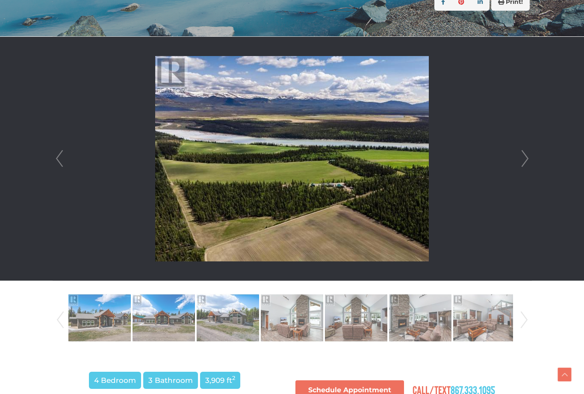
click at [525, 158] on link "Next" at bounding box center [524, 159] width 13 height 244
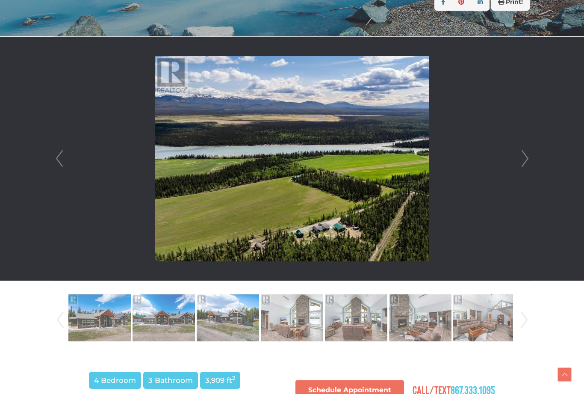
click at [528, 156] on link "Next" at bounding box center [524, 159] width 13 height 244
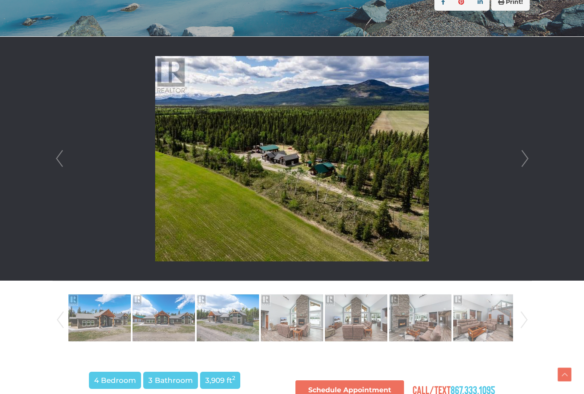
click at [529, 150] on link "Next" at bounding box center [524, 159] width 13 height 244
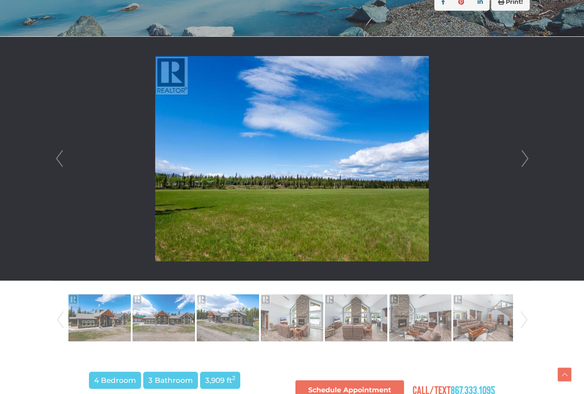
click at [523, 159] on link "Next" at bounding box center [524, 159] width 13 height 244
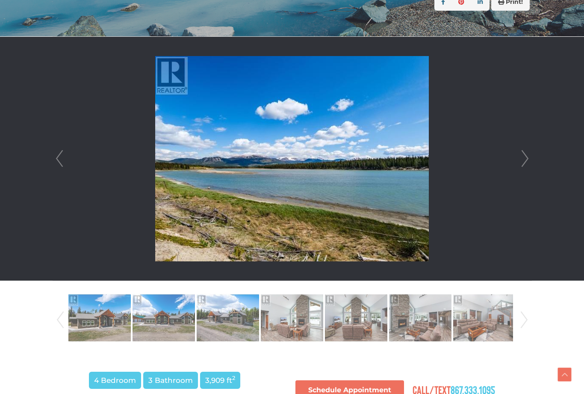
click at [525, 158] on link "Next" at bounding box center [524, 159] width 13 height 244
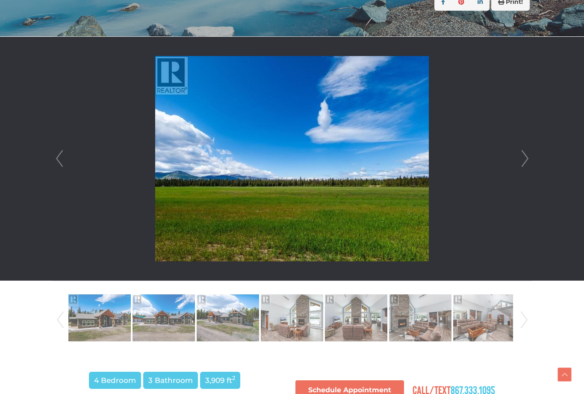
click at [526, 158] on link "Next" at bounding box center [524, 159] width 13 height 244
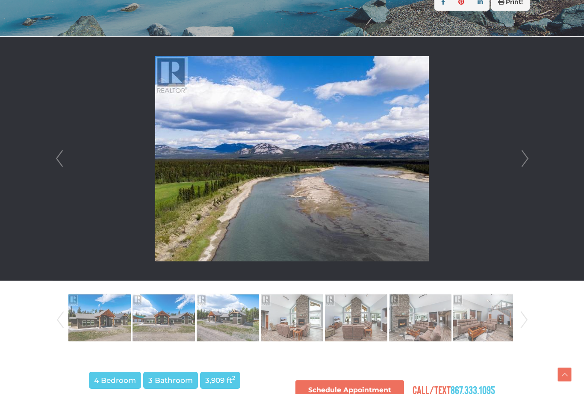
click at [527, 157] on link "Next" at bounding box center [524, 159] width 13 height 244
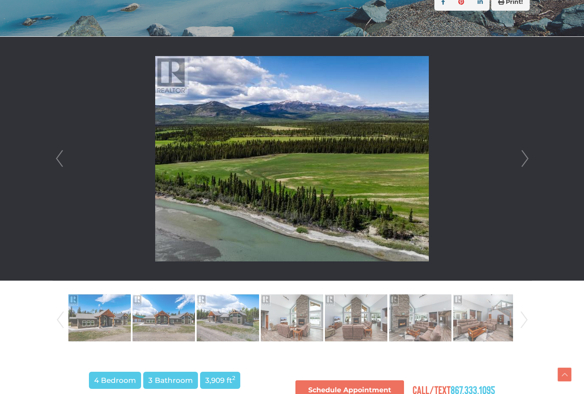
click at [526, 157] on link "Next" at bounding box center [524, 159] width 13 height 244
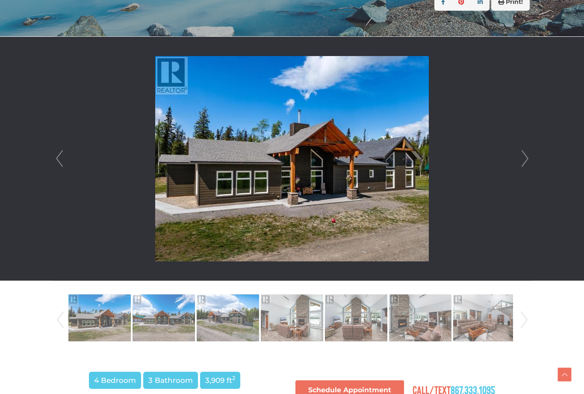
click at [526, 157] on link "Next" at bounding box center [524, 159] width 13 height 244
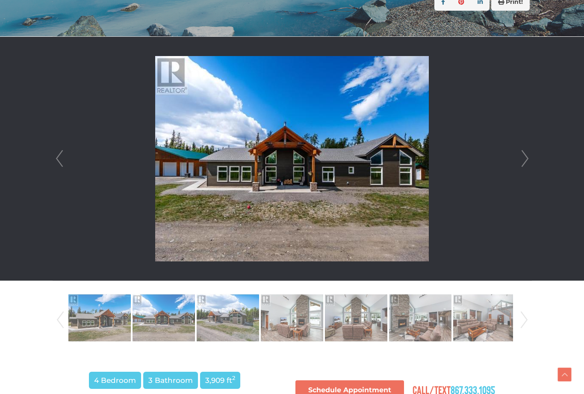
click at [528, 162] on link "Next" at bounding box center [524, 159] width 13 height 244
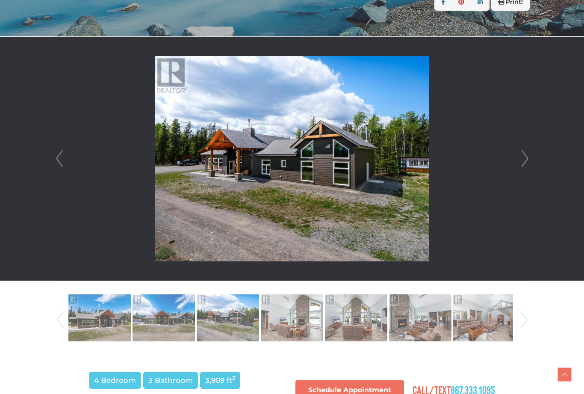
click at [528, 157] on link "Next" at bounding box center [524, 159] width 13 height 244
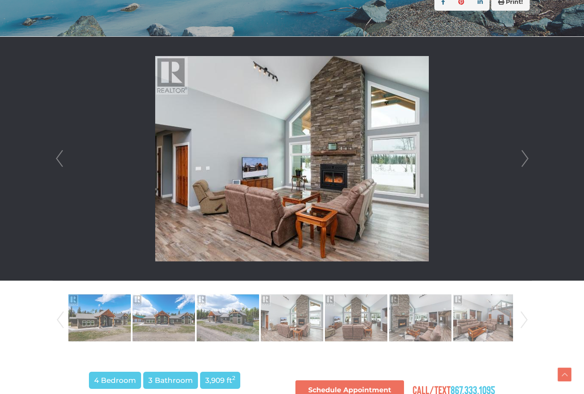
click at [526, 157] on link "Next" at bounding box center [524, 159] width 13 height 244
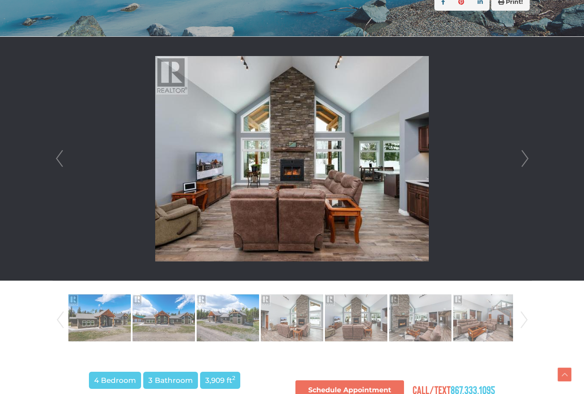
click at [527, 157] on link "Next" at bounding box center [524, 159] width 13 height 244
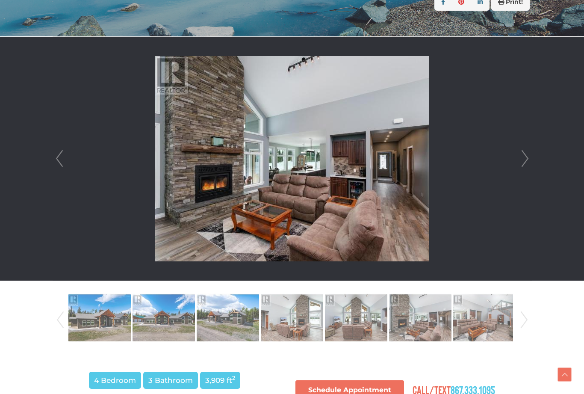
click at [526, 156] on link "Next" at bounding box center [524, 159] width 13 height 244
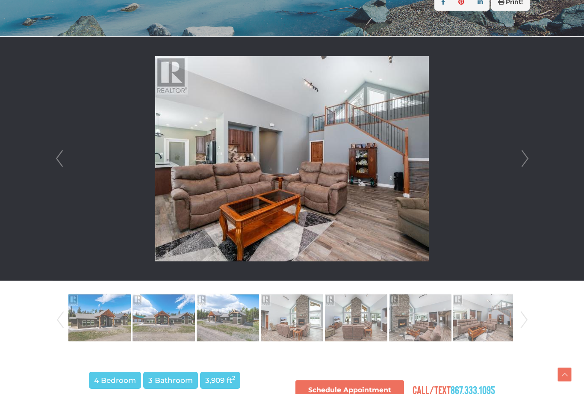
click at [526, 156] on link "Next" at bounding box center [524, 159] width 13 height 244
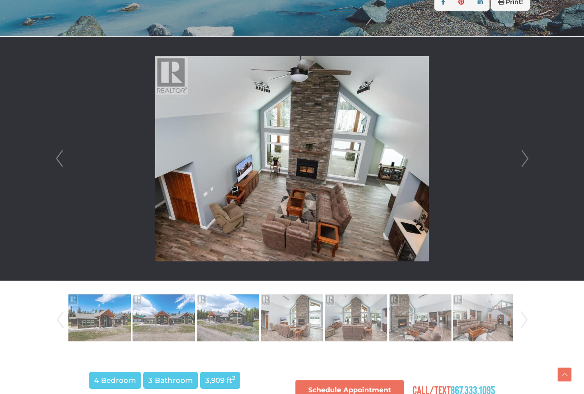
click at [527, 158] on link "Next" at bounding box center [524, 159] width 13 height 244
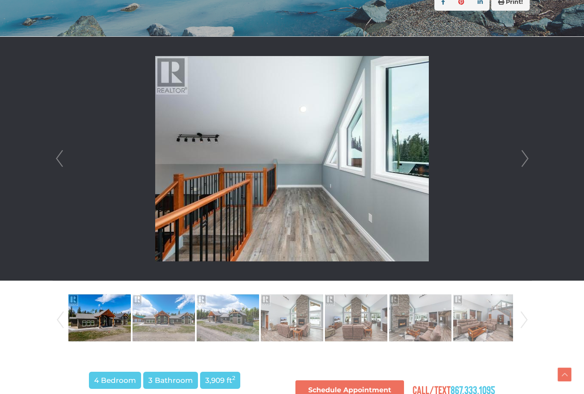
click at [528, 157] on link "Next" at bounding box center [524, 159] width 13 height 244
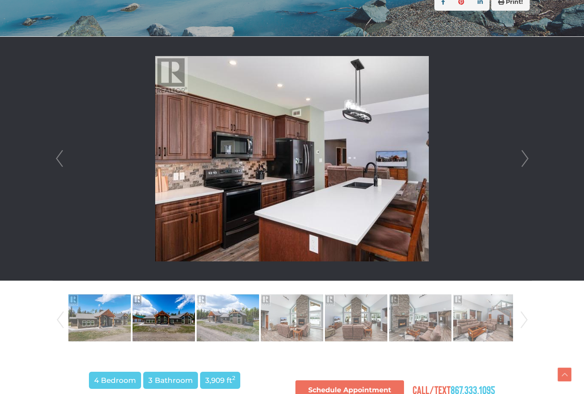
click at [529, 156] on link "Next" at bounding box center [524, 159] width 13 height 244
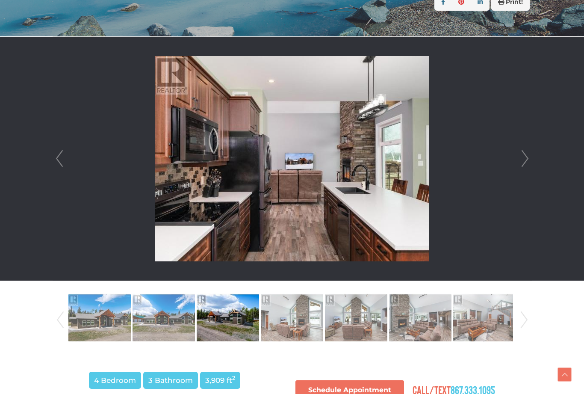
click at [529, 157] on link "Next" at bounding box center [524, 159] width 13 height 244
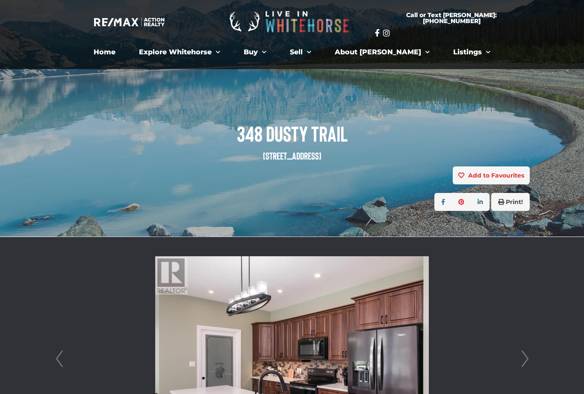
scroll to position [0, 0]
